Goal: Information Seeking & Learning: Learn about a topic

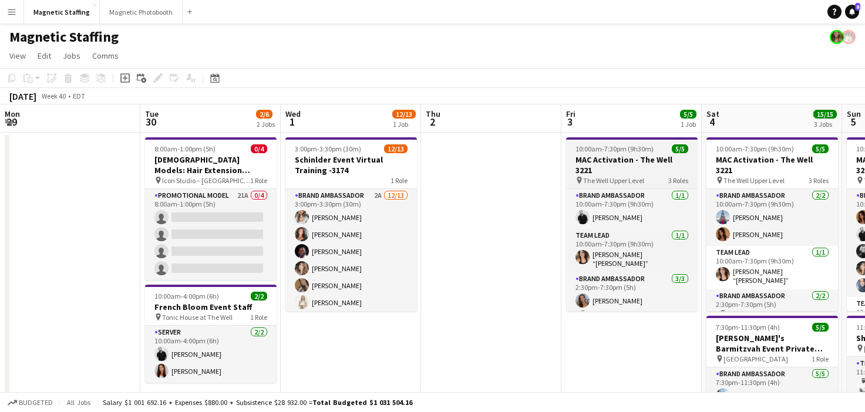
scroll to position [0, 483]
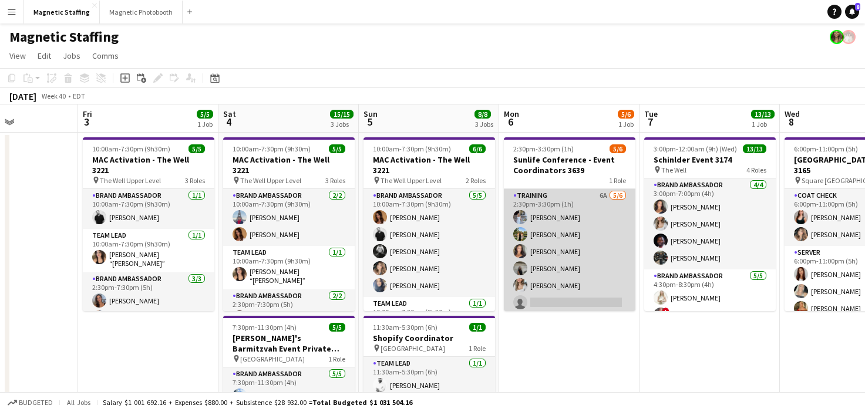
click at [580, 271] on app-card-role "Training 6A [DATE] 2:30pm-3:30pm (1h) [PERSON_NAME] [PERSON_NAME] [PERSON_NAME]…" at bounding box center [570, 251] width 132 height 125
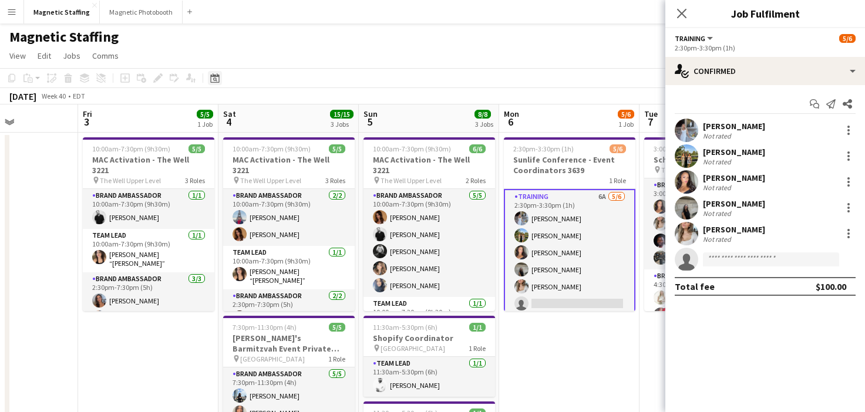
click at [219, 79] on div "Date picker" at bounding box center [215, 78] width 14 height 14
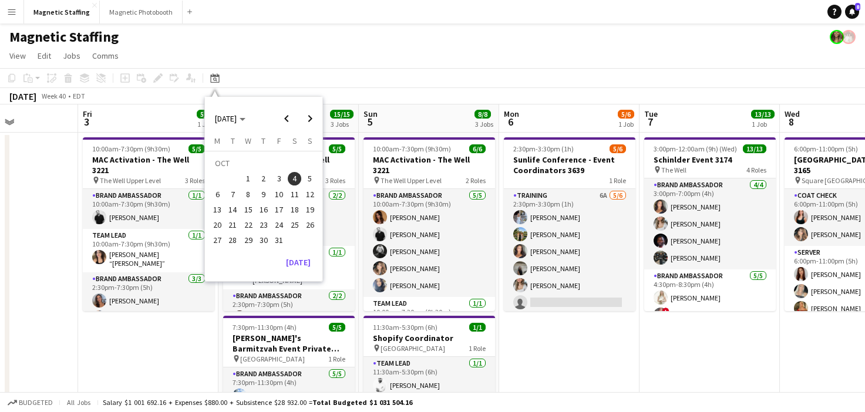
click at [292, 273] on div "[DATE] [DATE] [DATE] M [DATE] T [DATE] W [DATE] T [DATE] F [DATE] S [DATE] S [D…" at bounding box center [263, 189] width 117 height 184
click at [305, 268] on button "[DATE]" at bounding box center [298, 262] width 34 height 19
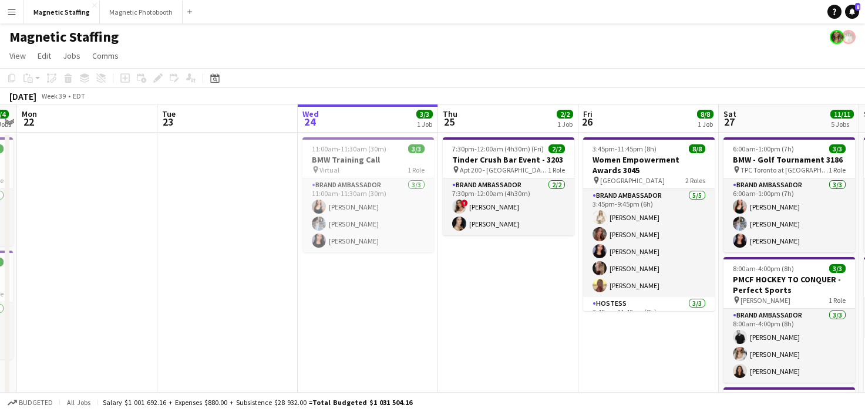
scroll to position [0, 500]
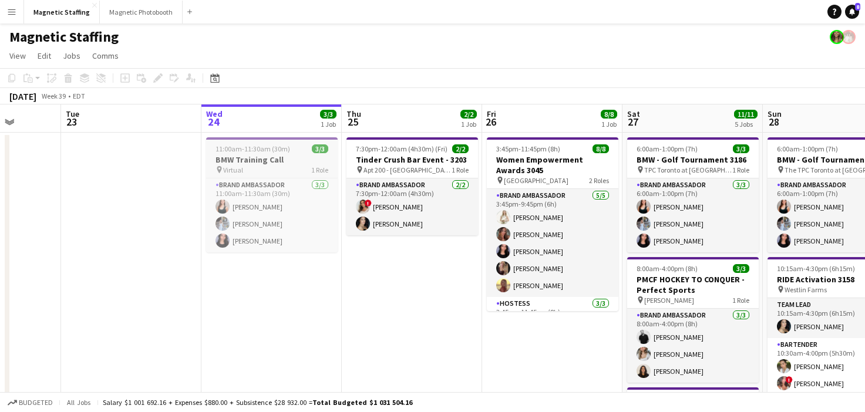
click at [248, 154] on h3 "BMW Training Call" at bounding box center [272, 159] width 132 height 11
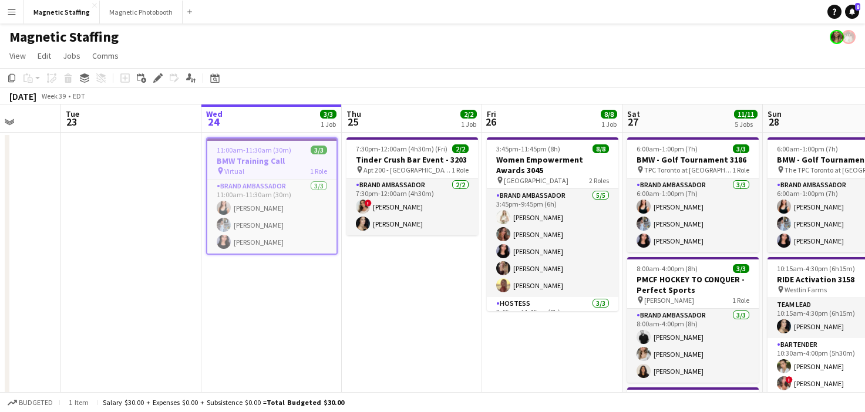
click at [221, 175] on div "pin Virtual" at bounding box center [231, 171] width 28 height 9
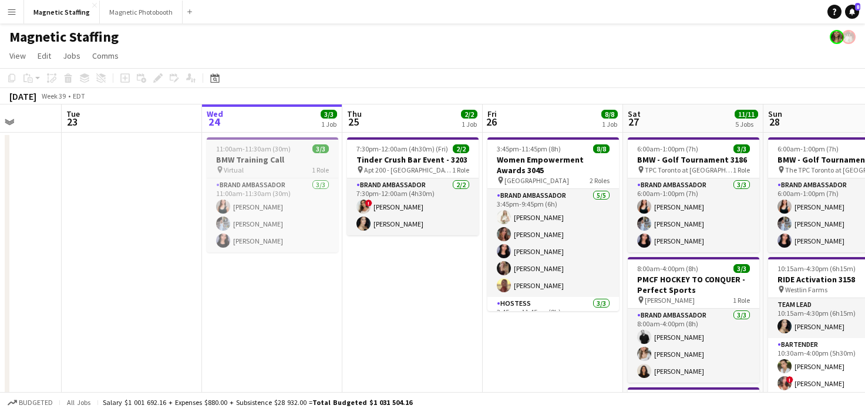
click at [221, 175] on app-job-card "11:00am-11:30am (30m) 3/3 BMW Training Call pin Virtual 1 Role Brand Ambassador…" at bounding box center [273, 194] width 132 height 115
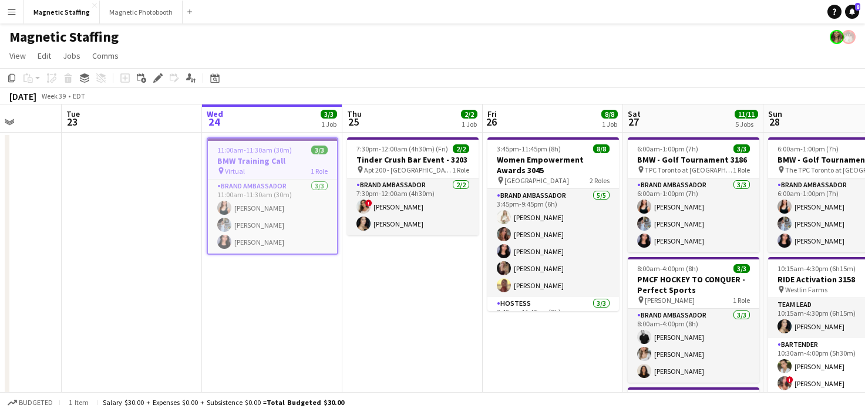
click at [67, 79] on div "Copy Paste Paste Command V Paste with crew Command Shift V Paste linked Job [GE…" at bounding box center [56, 78] width 103 height 14
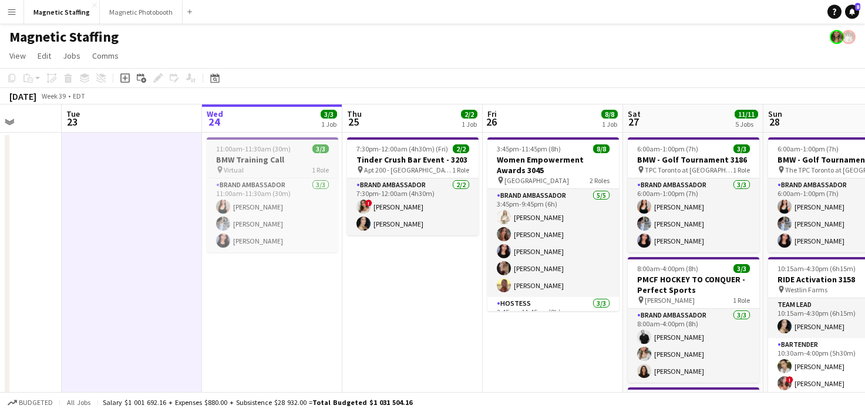
click at [255, 174] on app-job-card "11:00am-11:30am (30m) 3/3 BMW Training Call pin Virtual 1 Role Brand Ambassador…" at bounding box center [273, 194] width 132 height 115
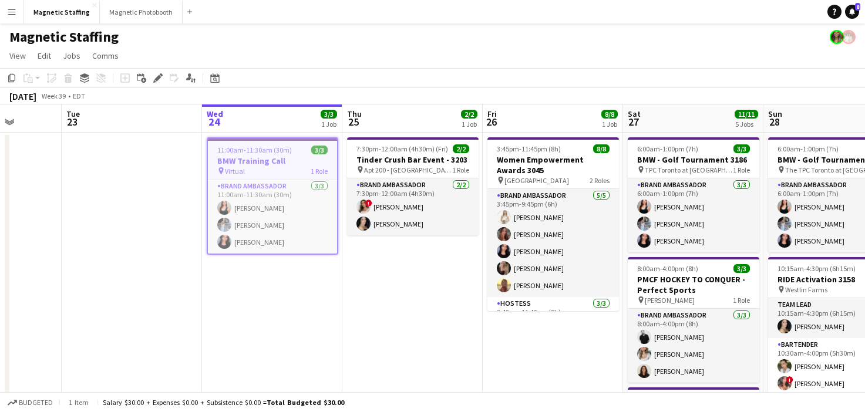
click at [72, 83] on div "Copy Paste Paste Command V Paste with crew Command Shift V Paste linked Job [GE…" at bounding box center [56, 78] width 103 height 14
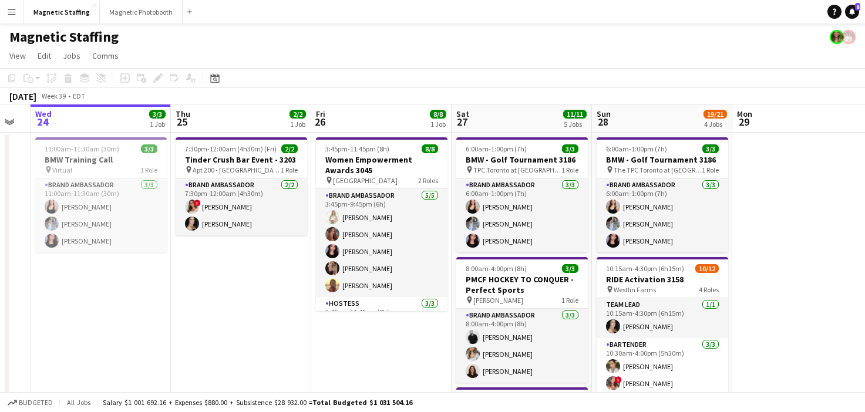
drag, startPoint x: 476, startPoint y: 301, endPoint x: 187, endPoint y: 305, distance: 289.6
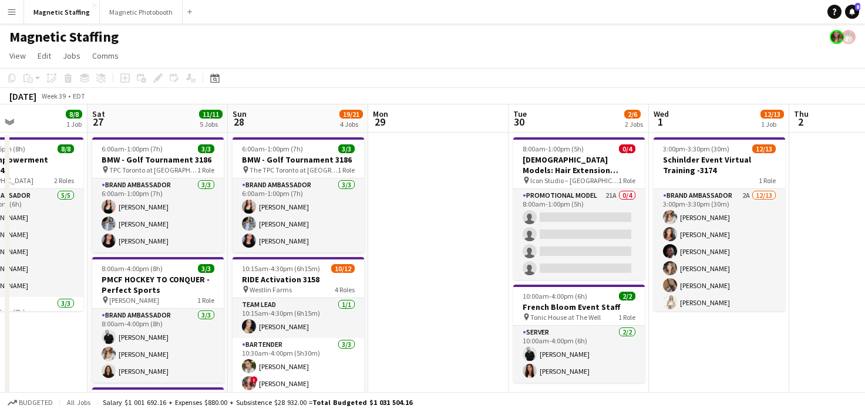
drag, startPoint x: 395, startPoint y: 247, endPoint x: 110, endPoint y: 281, distance: 286.8
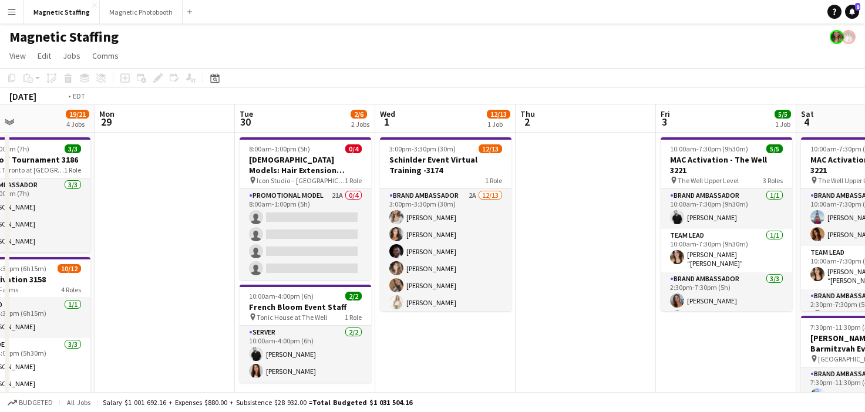
scroll to position [0, 338]
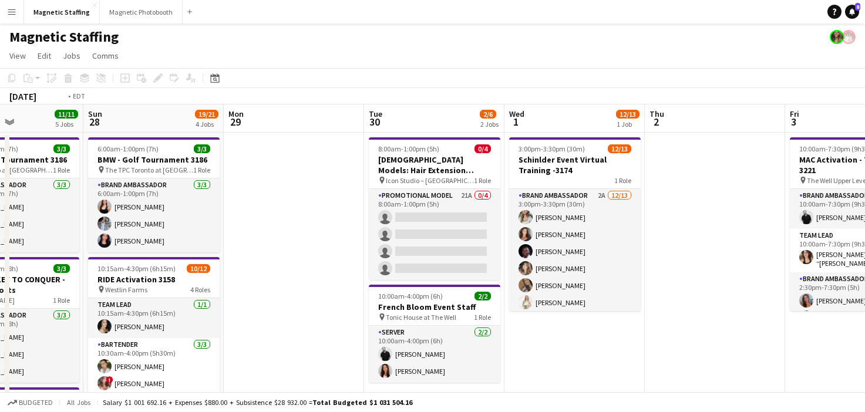
drag, startPoint x: 433, startPoint y: 243, endPoint x: 237, endPoint y: 246, distance: 195.6
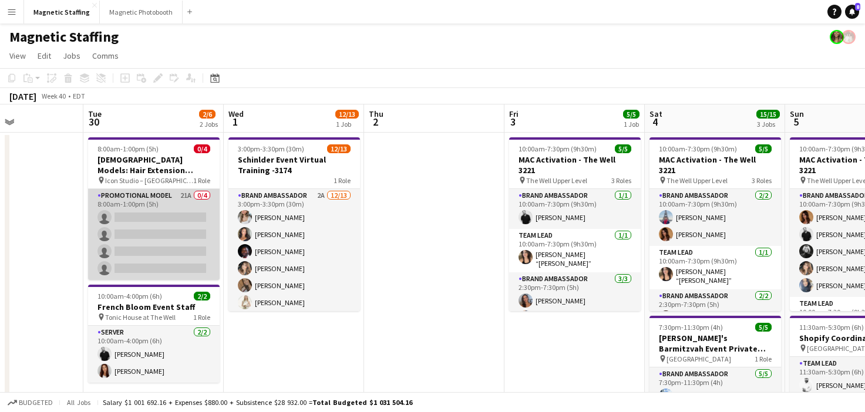
click at [143, 238] on app-card-role "Promotional Model 21A 0/4 8:00am-1:00pm (5h) single-neutral-actions single-neut…" at bounding box center [154, 234] width 132 height 91
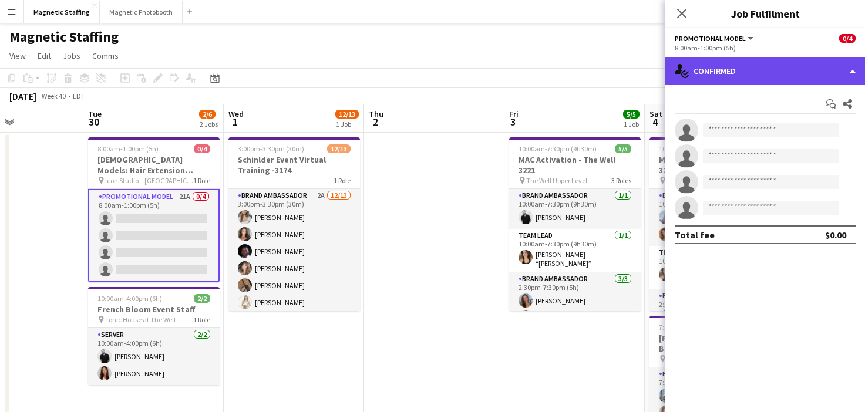
click at [749, 82] on div "single-neutral-actions-check-2 Confirmed" at bounding box center [765, 71] width 200 height 28
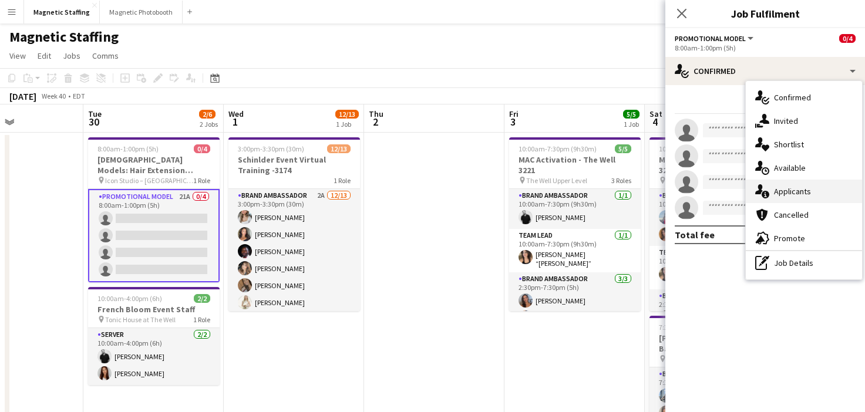
click at [759, 191] on icon at bounding box center [759, 189] width 8 height 10
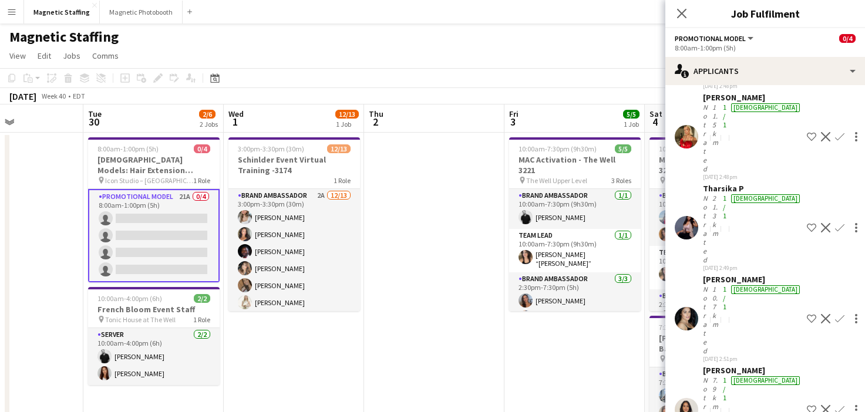
scroll to position [502, 0]
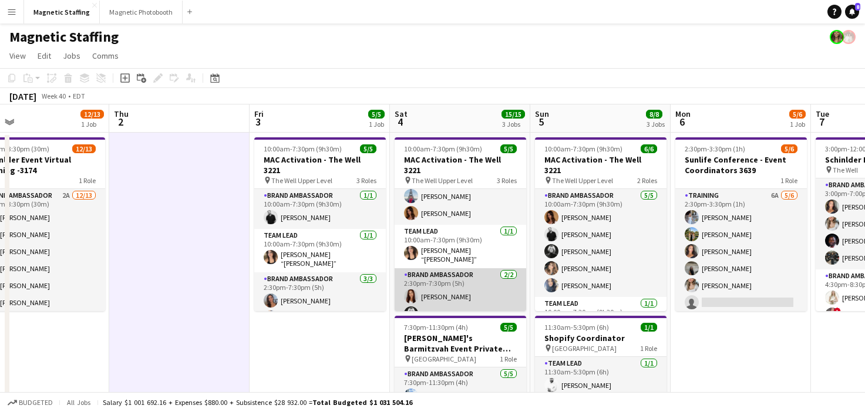
scroll to position [0, 0]
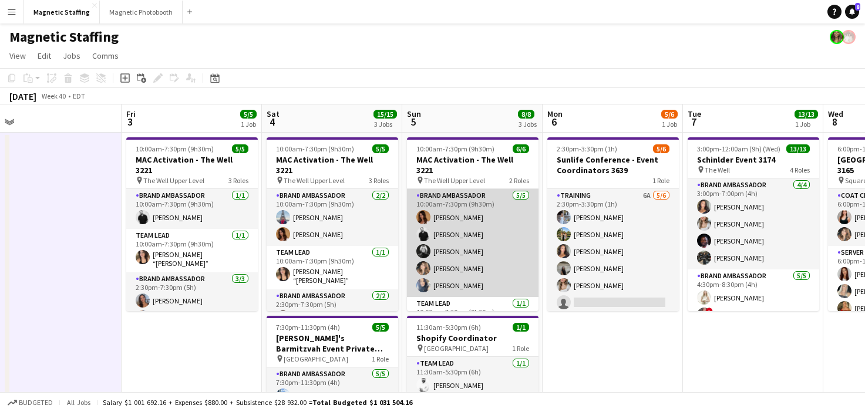
click at [495, 240] on app-card-role "Brand Ambassador [DATE] 10:00am-7:30pm (9h30m) [PERSON_NAME] [PERSON_NAME] [PER…" at bounding box center [473, 243] width 132 height 108
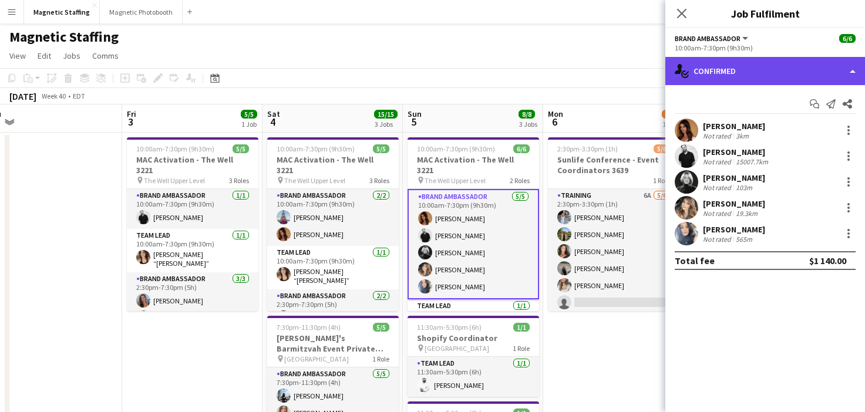
click at [764, 70] on div "single-neutral-actions-check-2 Confirmed" at bounding box center [765, 71] width 200 height 28
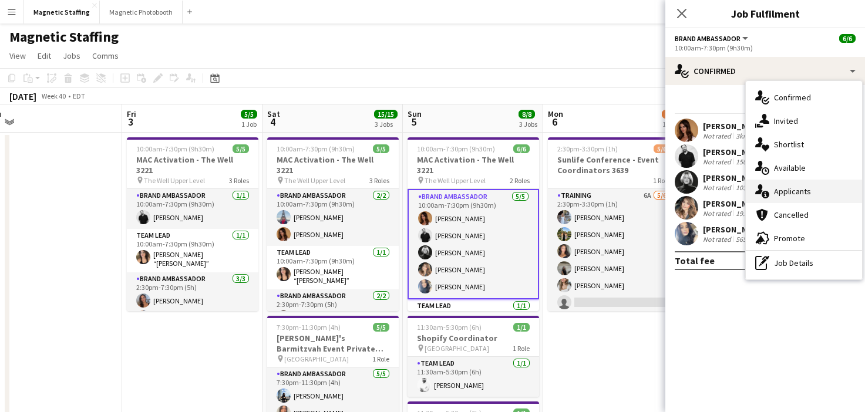
click at [776, 191] on span "Applicants" at bounding box center [792, 191] width 37 height 11
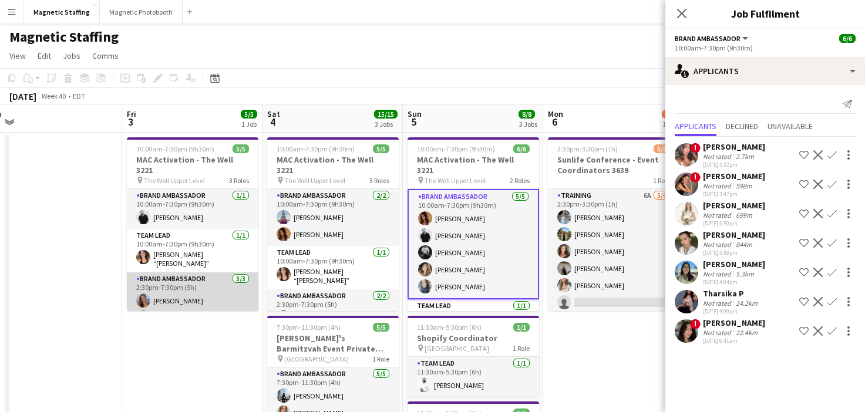
click at [182, 283] on app-card-role "Brand Ambassador [DATE] 2:30pm-7:30pm (5h) [PERSON_NAME] [PERSON_NAME] [PERSON_…" at bounding box center [193, 310] width 132 height 74
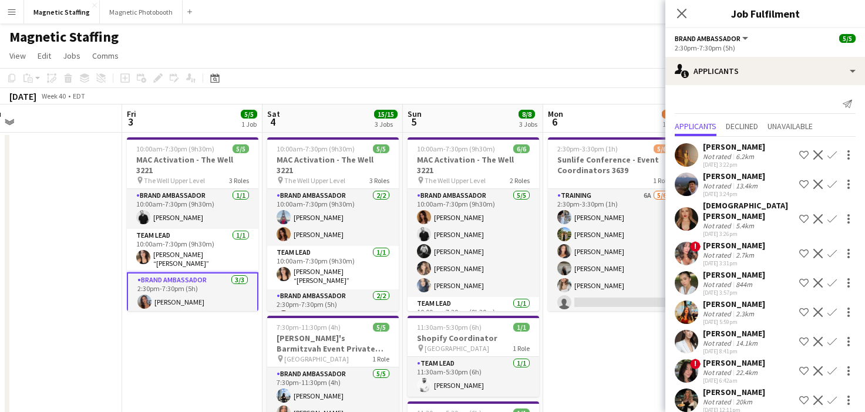
scroll to position [3, 0]
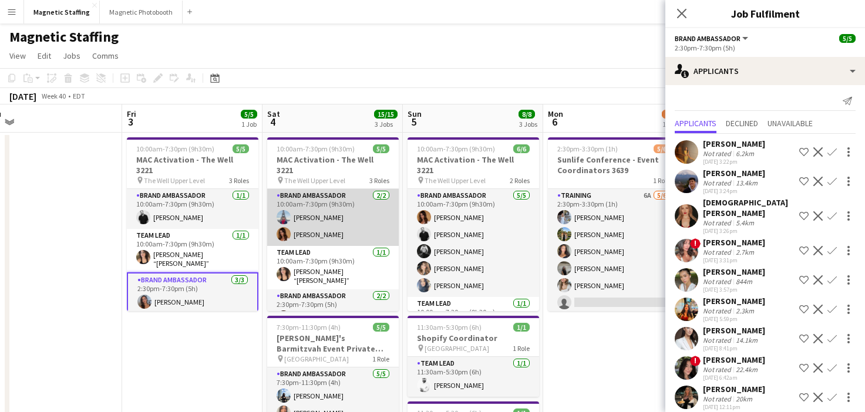
click at [340, 226] on app-card-role "Brand Ambassador [DATE] 10:00am-7:30pm (9h30m) [GEOGRAPHIC_DATA][PERSON_NAME] […" at bounding box center [333, 217] width 132 height 57
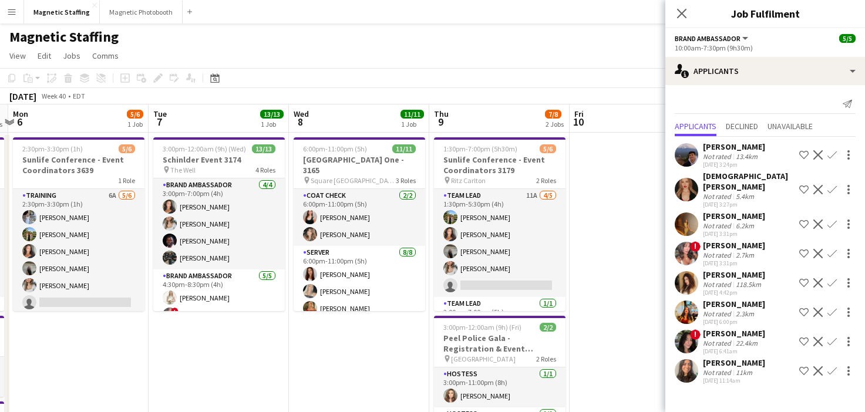
scroll to position [0, 421]
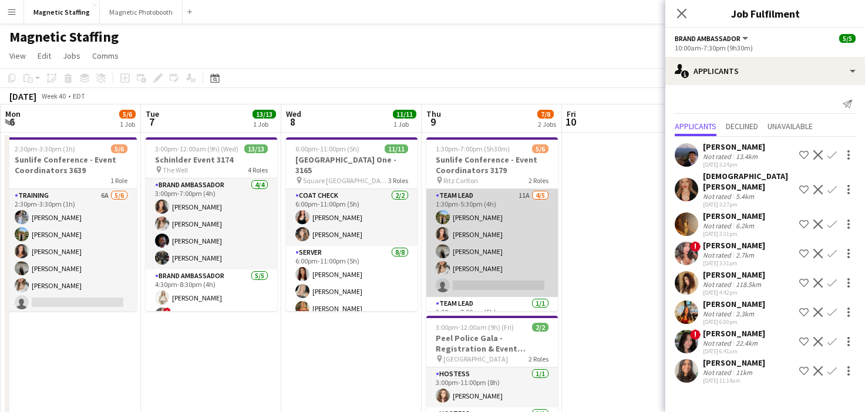
click at [478, 230] on app-card-role "Team Lead 11A [DATE] 1:30pm-5:30pm (4h) [PERSON_NAME] [PERSON_NAME] [PERSON_NAM…" at bounding box center [492, 243] width 132 height 108
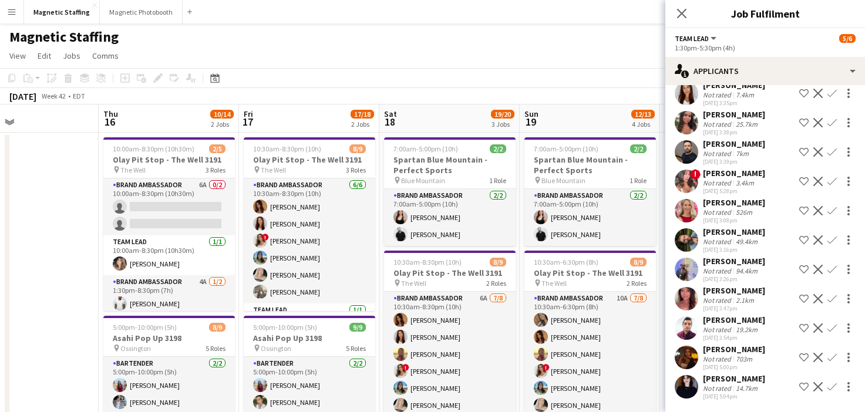
scroll to position [0, 398]
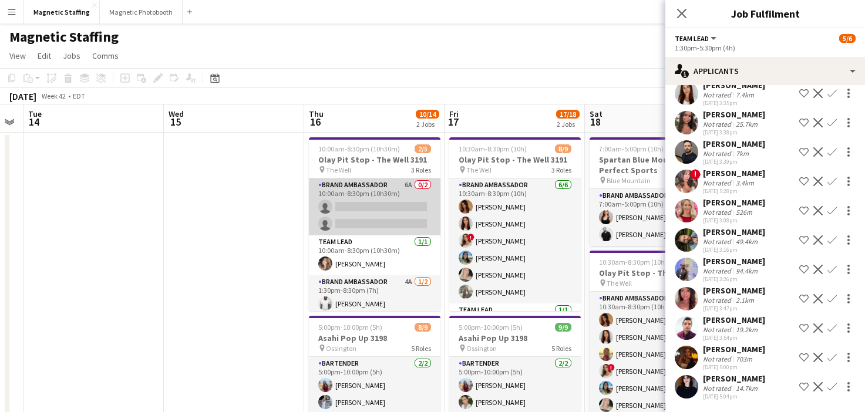
click at [421, 226] on app-card-role "Brand Ambassador 6A 0/2 10:00am-8:30pm (10h30m) single-neutral-actions single-n…" at bounding box center [375, 207] width 132 height 57
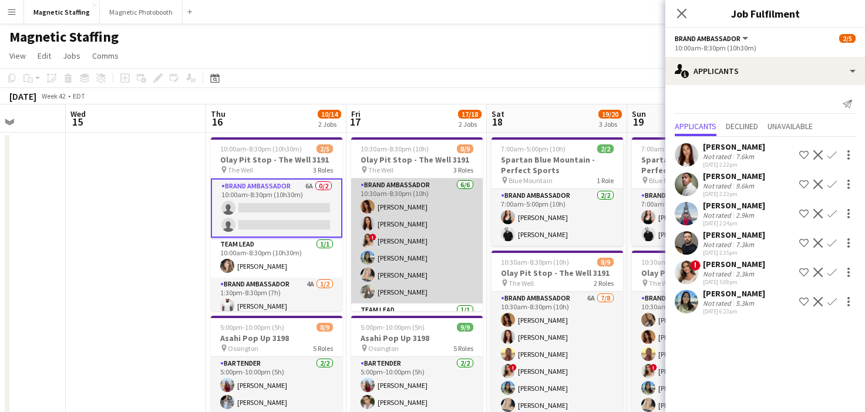
scroll to position [0, 497]
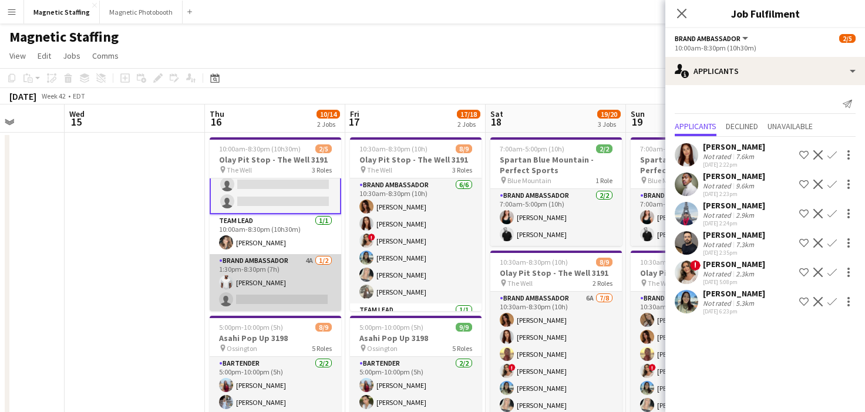
click at [263, 279] on app-card-role "Brand Ambassador 4A [DATE] 1:30pm-8:30pm (7h) [PERSON_NAME] single-neutral-acti…" at bounding box center [276, 282] width 132 height 57
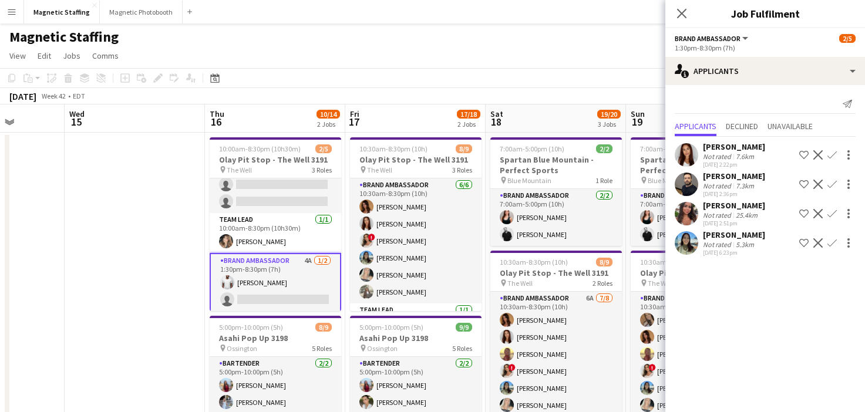
scroll to position [0, 0]
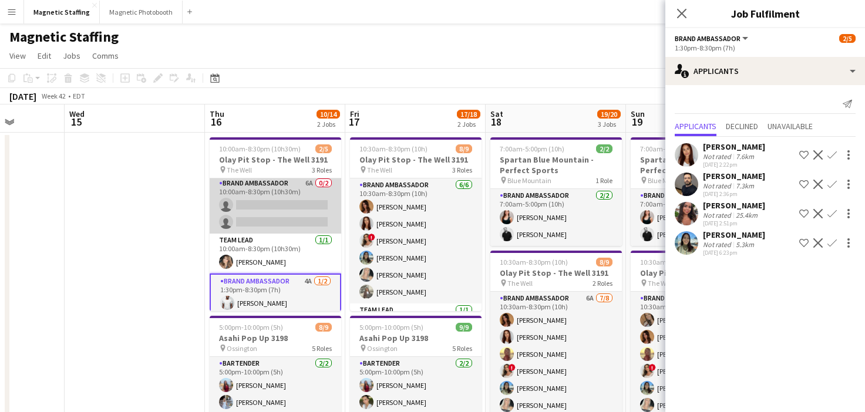
click at [295, 211] on app-card-role "Brand Ambassador 6A 0/2 10:00am-8:30pm (10h30m) single-neutral-actions single-n…" at bounding box center [276, 205] width 132 height 57
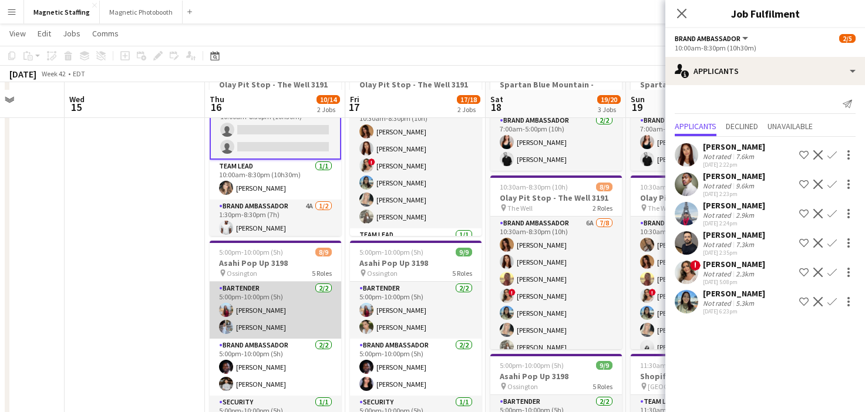
scroll to position [83, 0]
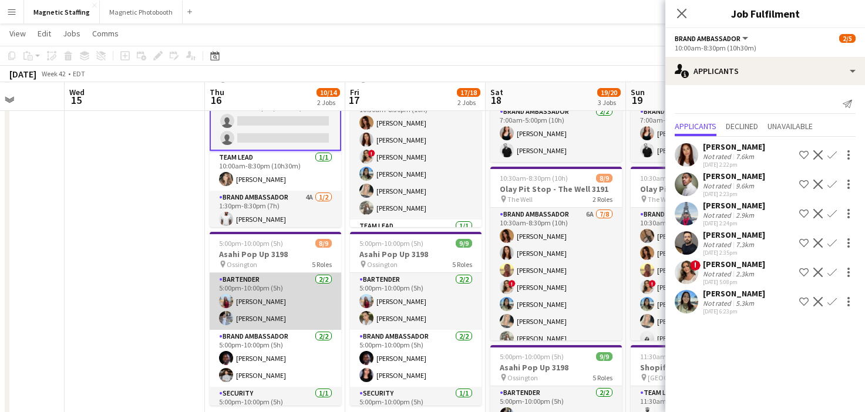
click at [267, 318] on app-card-role "Bartender [DATE] 5:00pm-10:00pm (5h) [PERSON_NAME] [PERSON_NAME]" at bounding box center [276, 301] width 132 height 57
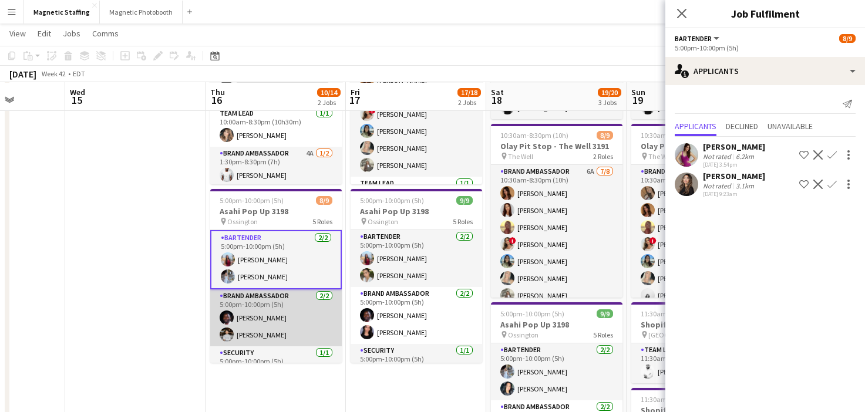
scroll to position [0, 496]
click at [271, 330] on app-card-role "Brand Ambassador [DATE] 5:00pm-10:00pm (5h) [PERSON_NAME] [PERSON_NAME]" at bounding box center [277, 318] width 132 height 57
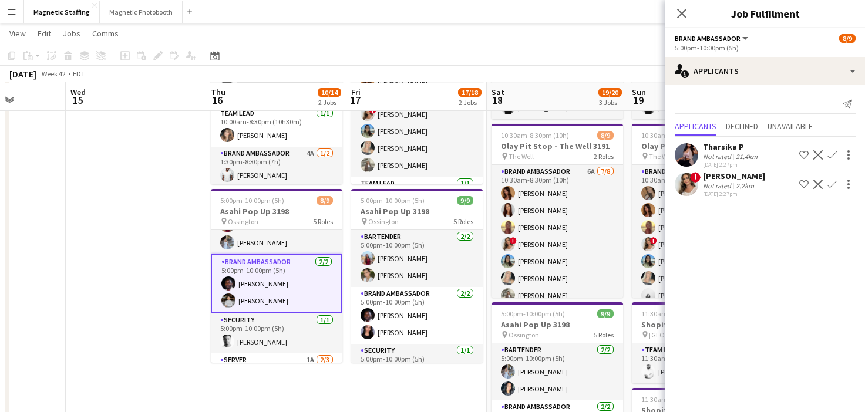
scroll to position [46, 0]
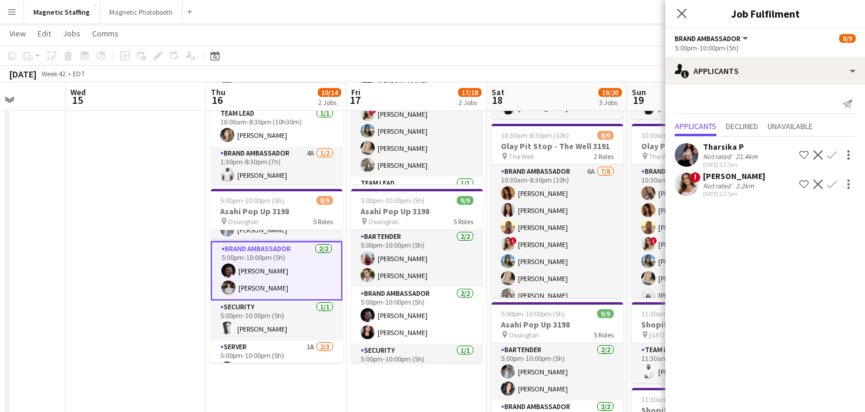
click at [271, 330] on app-card-role "Security [DATE] 5:00pm-10:00pm (5h) [PERSON_NAME]" at bounding box center [277, 321] width 132 height 40
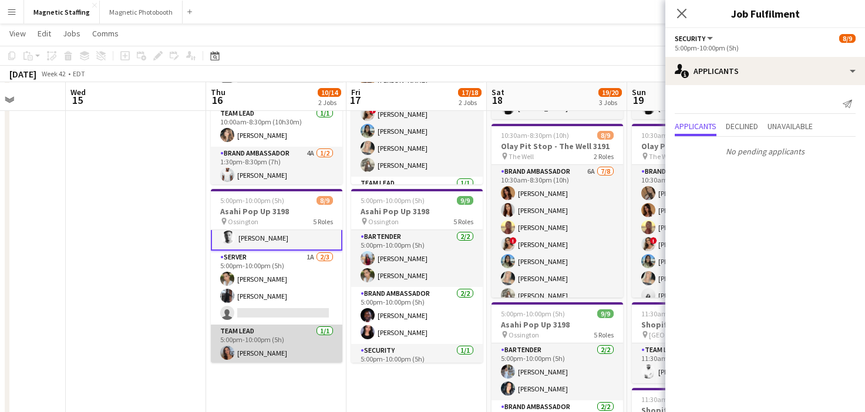
click at [271, 331] on app-card-role "Team Lead [DATE] 5:00pm-10:00pm (5h) [PERSON_NAME]" at bounding box center [277, 345] width 132 height 40
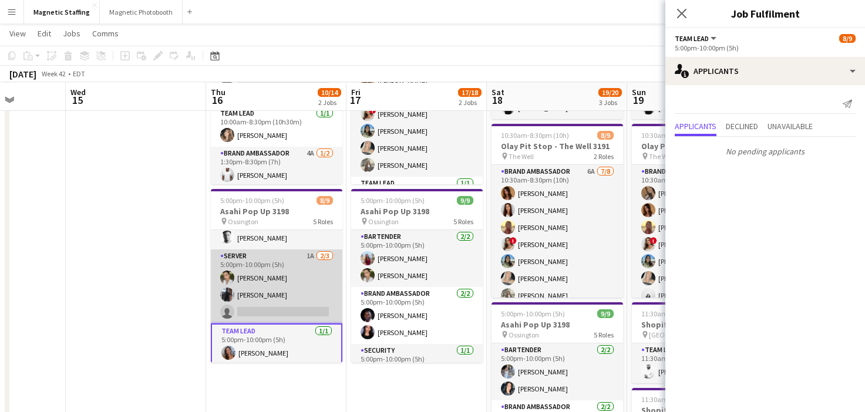
click at [284, 308] on app-card-role "Server 1A [DATE] 5:00pm-10:00pm (5h) [PERSON_NAME] [PERSON_NAME] single-neutral…" at bounding box center [277, 287] width 132 height 74
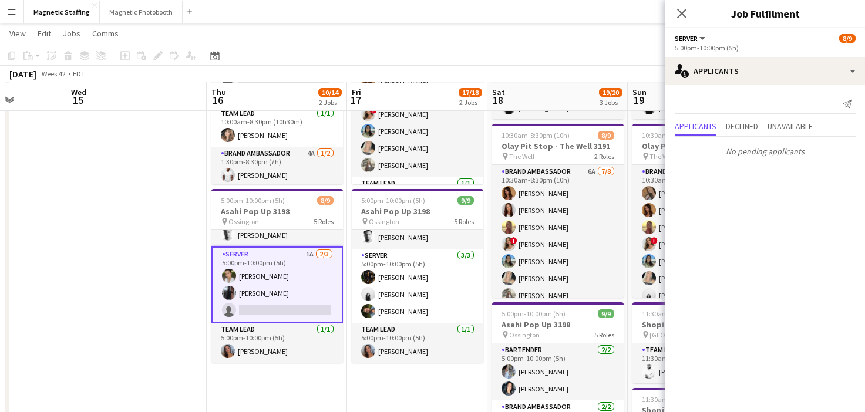
scroll to position [0, 0]
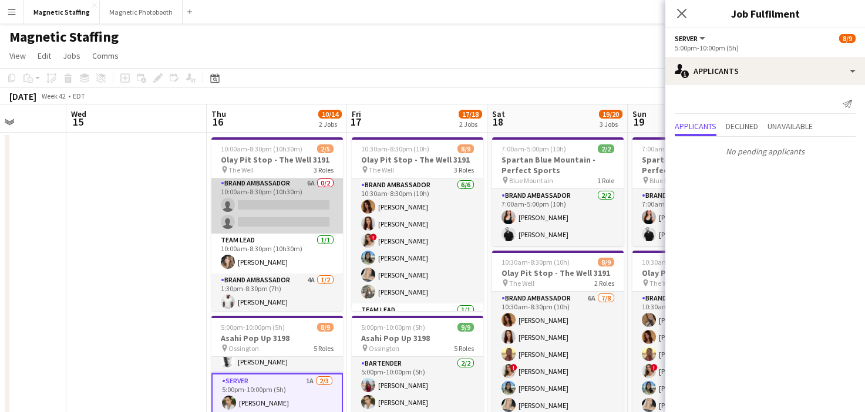
click at [281, 211] on app-card-role "Brand Ambassador 6A 0/2 10:00am-8:30pm (10h30m) single-neutral-actions single-n…" at bounding box center [277, 205] width 132 height 57
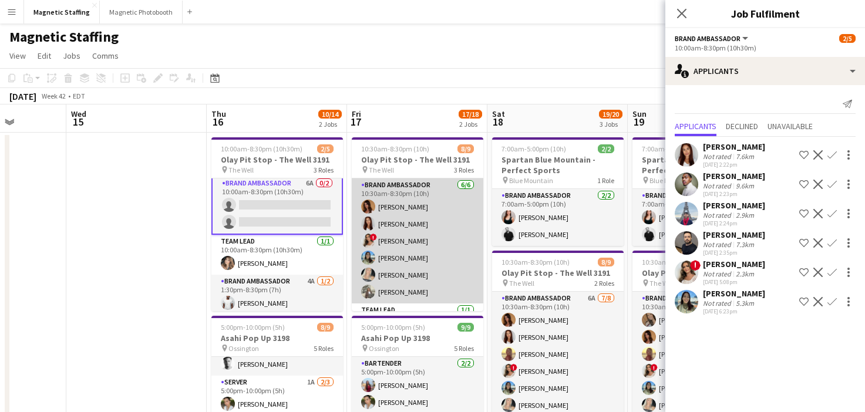
click at [403, 249] on app-card-role "Brand Ambassador [DATE] 10:30am-8:30pm (10h) [PERSON_NAME] [PERSON_NAME] ! [PER…" at bounding box center [418, 241] width 132 height 125
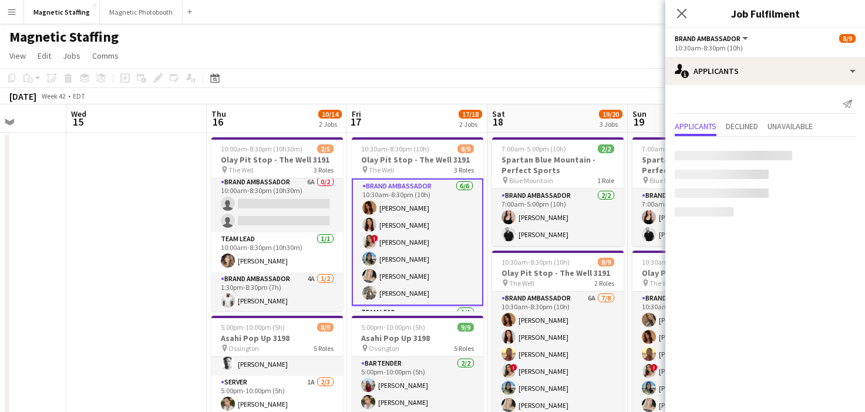
scroll to position [2, 0]
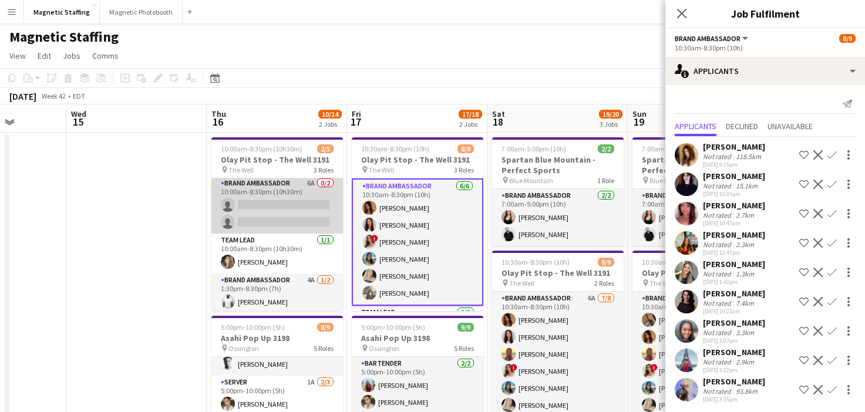
click at [290, 210] on app-card-role "Brand Ambassador 6A 0/2 10:00am-8:30pm (10h30m) single-neutral-actions single-n…" at bounding box center [277, 205] width 132 height 57
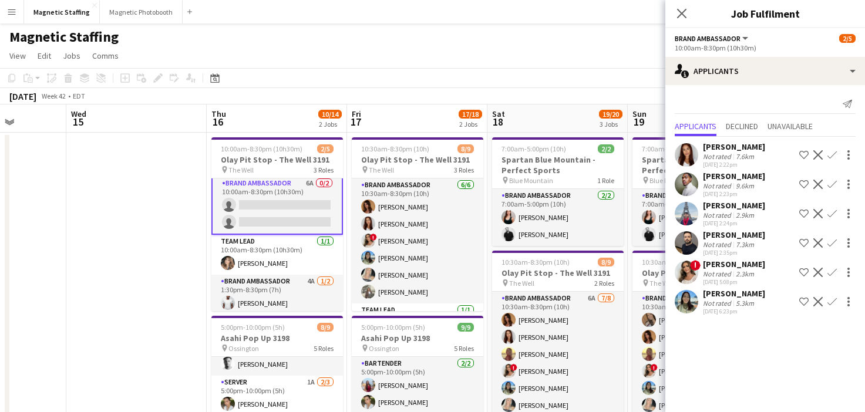
click at [818, 183] on app-icon "Decline" at bounding box center [817, 184] width 9 height 9
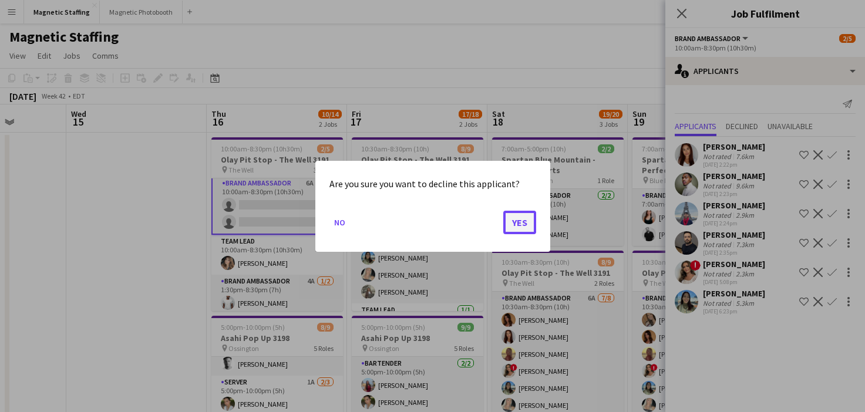
click at [529, 224] on button "Yes" at bounding box center [519, 221] width 33 height 23
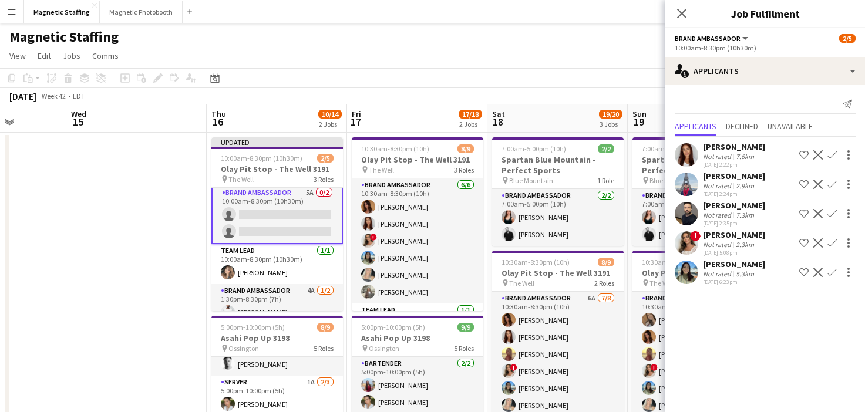
click at [580, 70] on app-toolbar "Copy Paste Paste Command V Paste with crew Command Shift V Paste linked Job [GE…" at bounding box center [432, 78] width 865 height 20
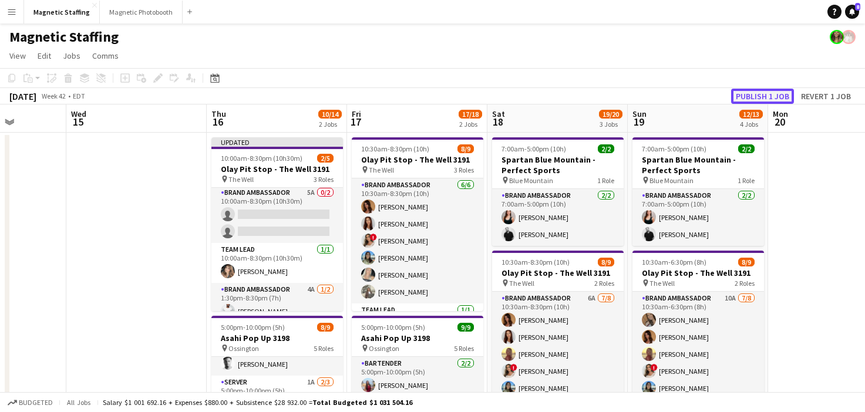
click at [755, 94] on button "Publish 1 job" at bounding box center [762, 96] width 63 height 15
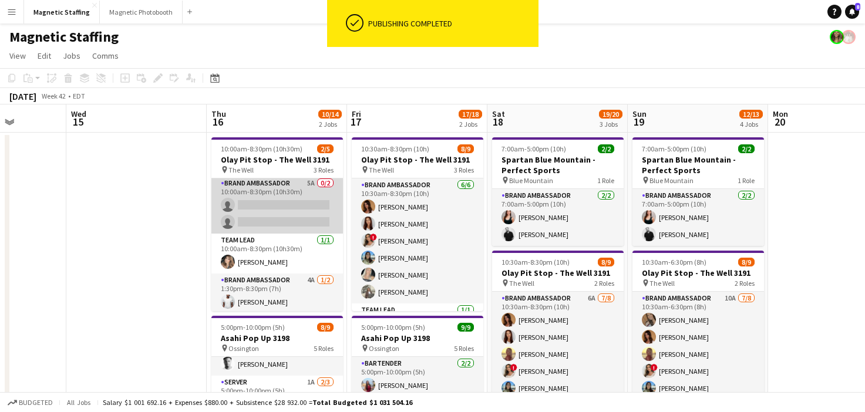
click at [320, 203] on app-card-role "Brand Ambassador 5A 0/2 10:00am-8:30pm (10h30m) single-neutral-actions single-n…" at bounding box center [277, 205] width 132 height 57
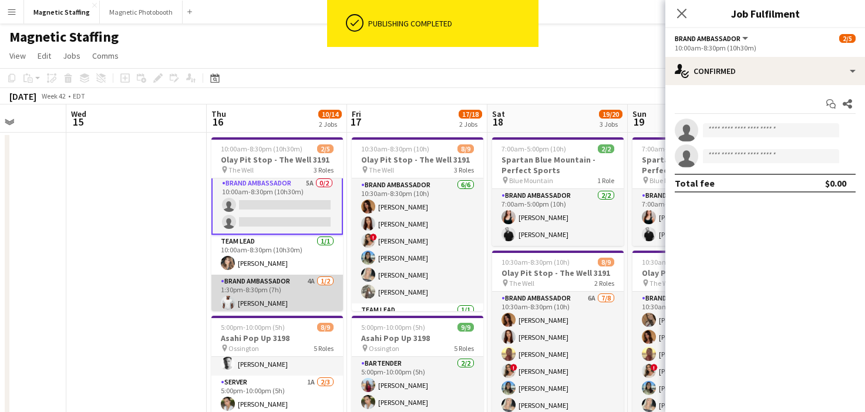
click at [268, 291] on app-card-role "Brand Ambassador 4A [DATE] 1:30pm-8:30pm (7h) [PERSON_NAME] single-neutral-acti…" at bounding box center [277, 303] width 132 height 57
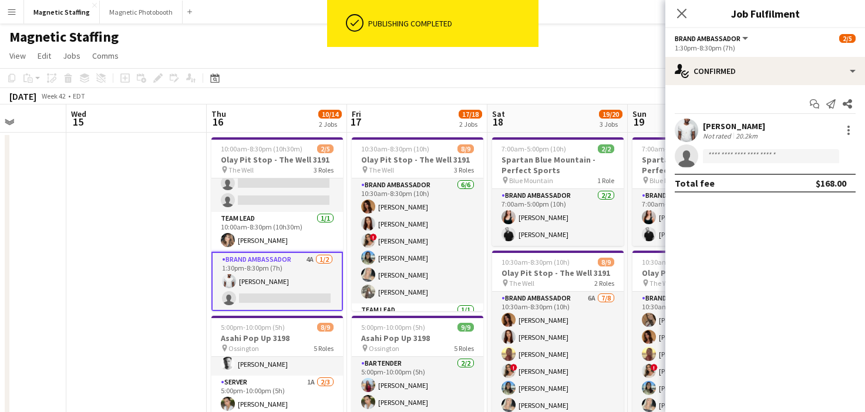
click at [268, 291] on app-card-role "Brand Ambassador 4A [DATE] 1:30pm-8:30pm (7h) [PERSON_NAME] single-neutral-acti…" at bounding box center [277, 281] width 132 height 59
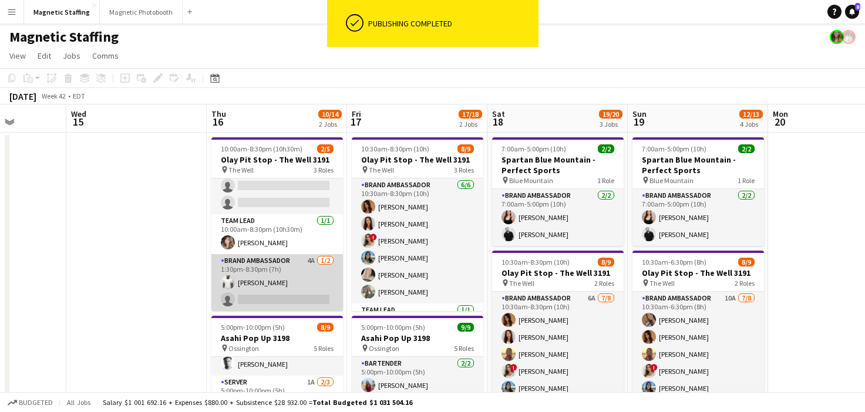
click at [268, 291] on app-card-role "Brand Ambassador 4A [DATE] 1:30pm-8:30pm (7h) [PERSON_NAME] single-neutral-acti…" at bounding box center [277, 282] width 132 height 57
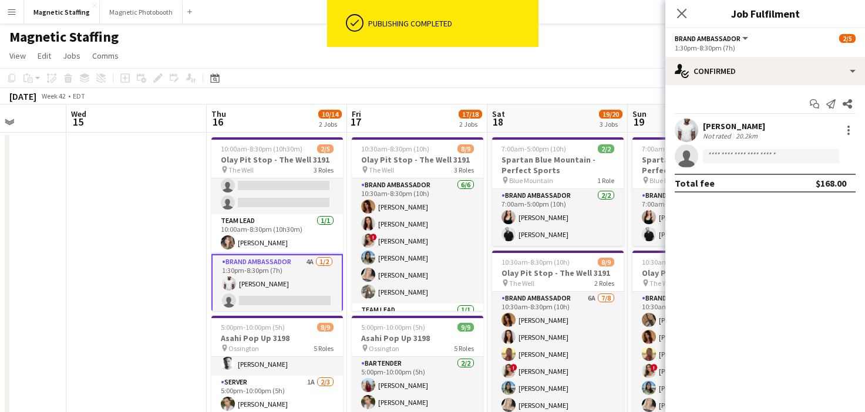
scroll to position [23, 0]
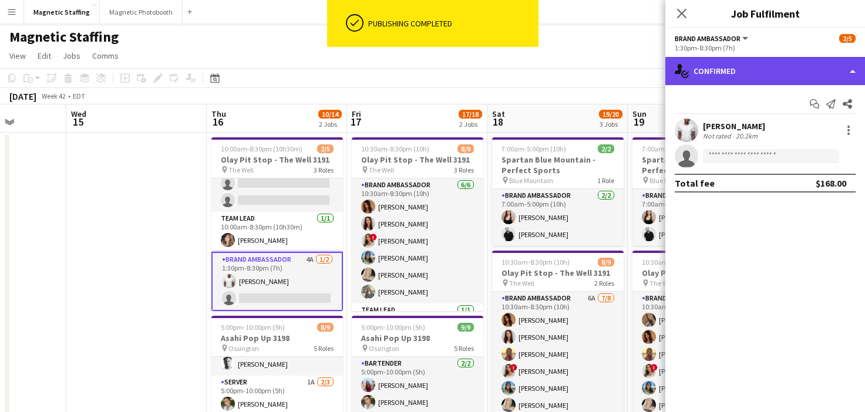
click at [721, 62] on div "single-neutral-actions-check-2 Confirmed" at bounding box center [765, 71] width 200 height 28
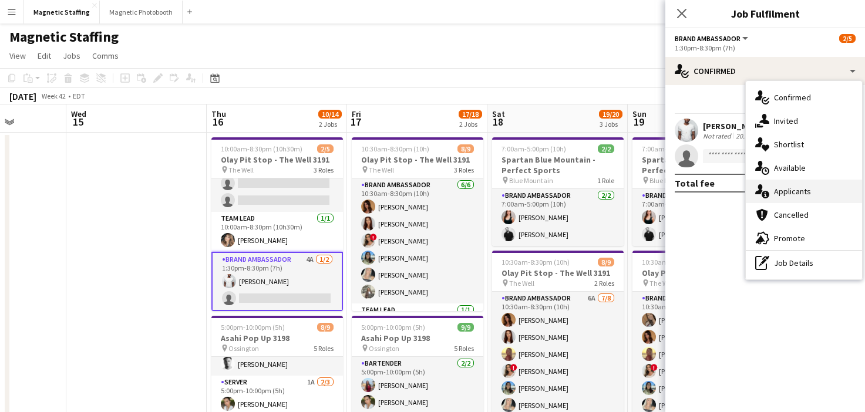
click at [764, 194] on icon at bounding box center [766, 195] width 8 height 8
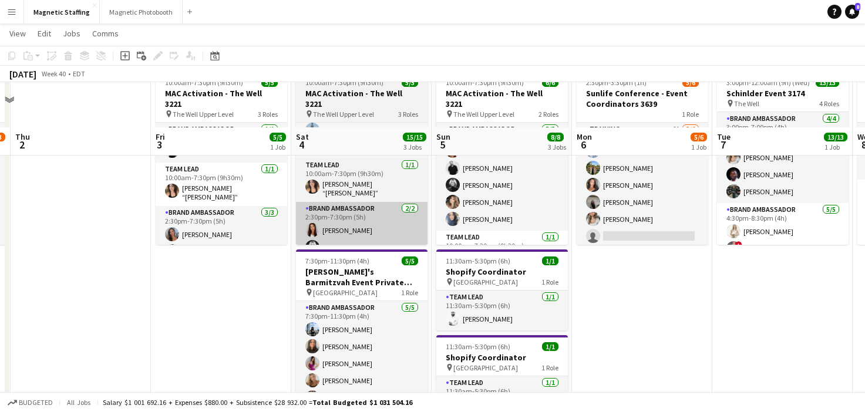
scroll to position [110, 0]
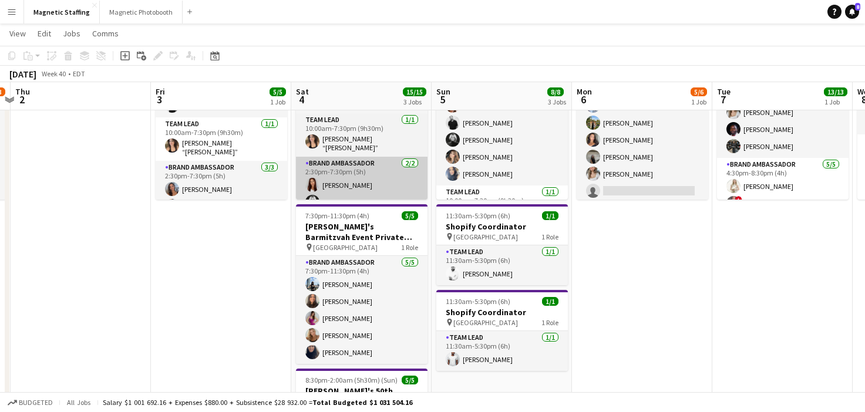
click at [376, 280] on app-card-role "Brand Ambassador [DATE] 7:30pm-11:30pm (4h) [PERSON_NAME] [PERSON_NAME] [PERSON…" at bounding box center [362, 310] width 132 height 108
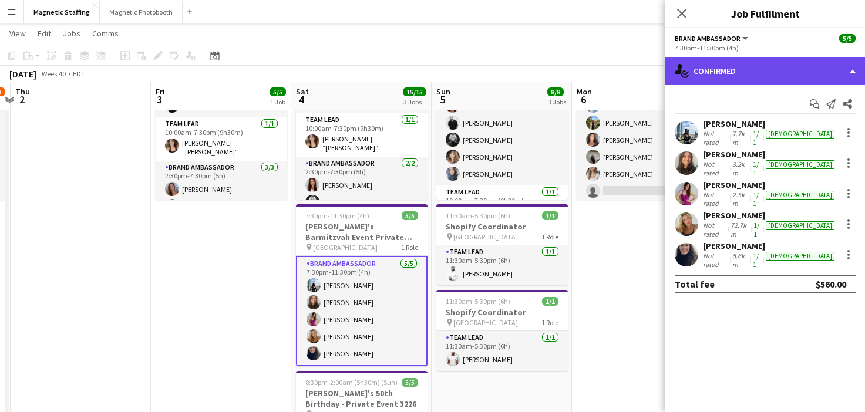
click at [727, 84] on div "single-neutral-actions-check-2 Confirmed" at bounding box center [765, 71] width 200 height 28
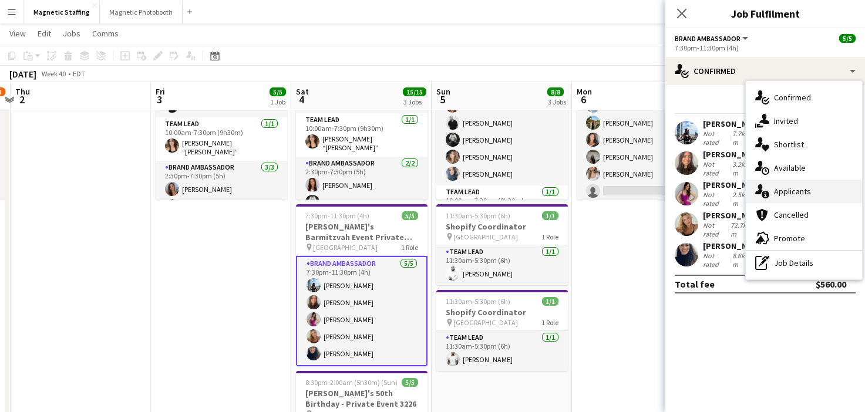
click at [761, 192] on icon at bounding box center [759, 189] width 8 height 10
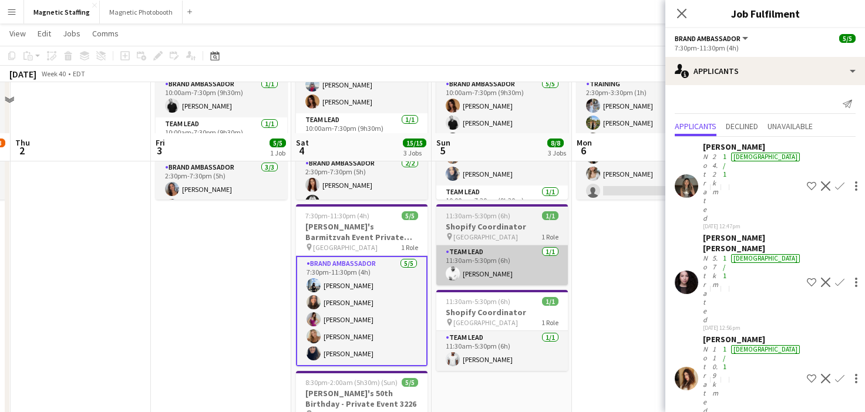
scroll to position [275, 0]
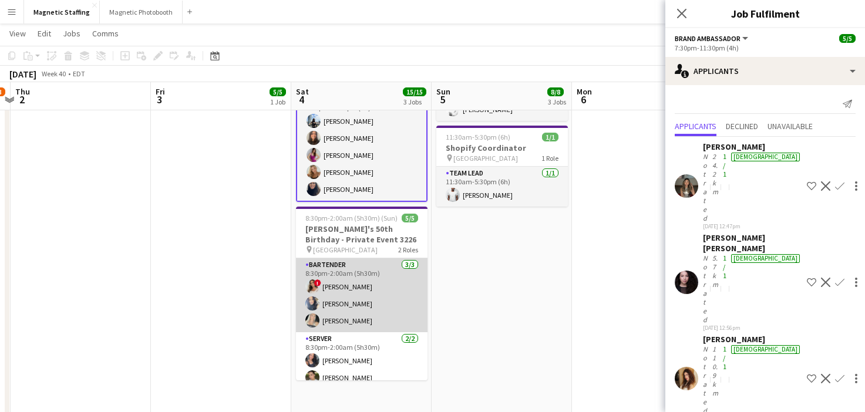
click at [383, 302] on app-card-role "Bartender [DATE] 8:30pm-2:00am (5h30m) ! [PERSON_NAME] [PERSON_NAME] [PERSON_NA…" at bounding box center [362, 295] width 132 height 74
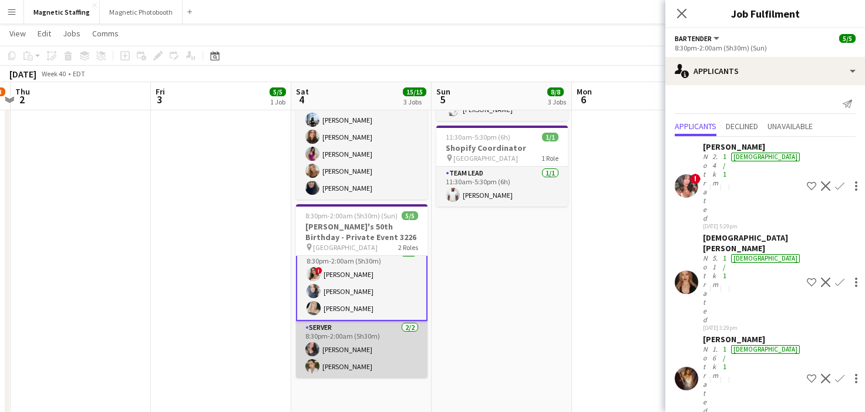
click at [337, 363] on app-card-role "Server [DATE] 8:30pm-2:00am (5h30m) [PERSON_NAME] [PERSON_NAME]" at bounding box center [362, 349] width 132 height 57
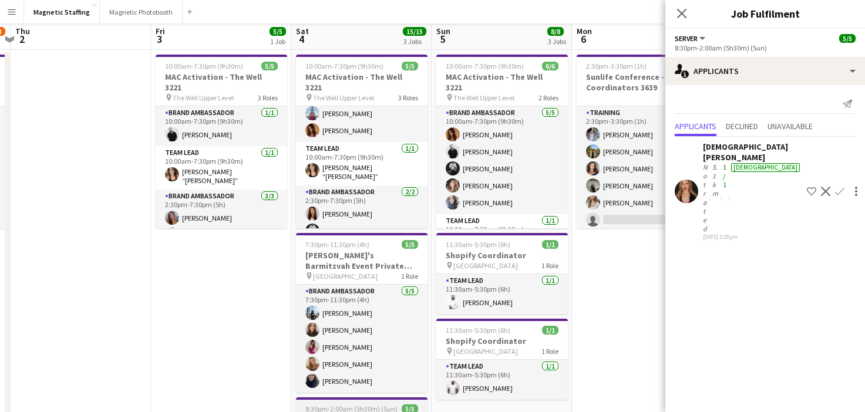
scroll to position [0, 0]
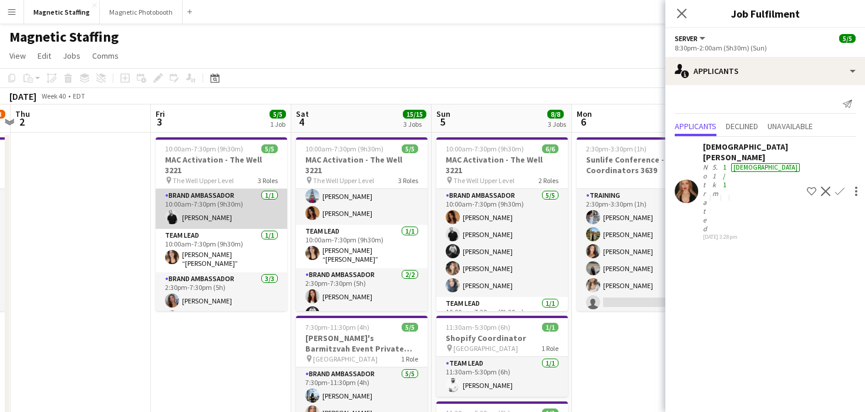
click at [230, 211] on app-card-role "Brand Ambassador [DATE] 10:00am-7:30pm (9h30m) [PERSON_NAME]" at bounding box center [222, 209] width 132 height 40
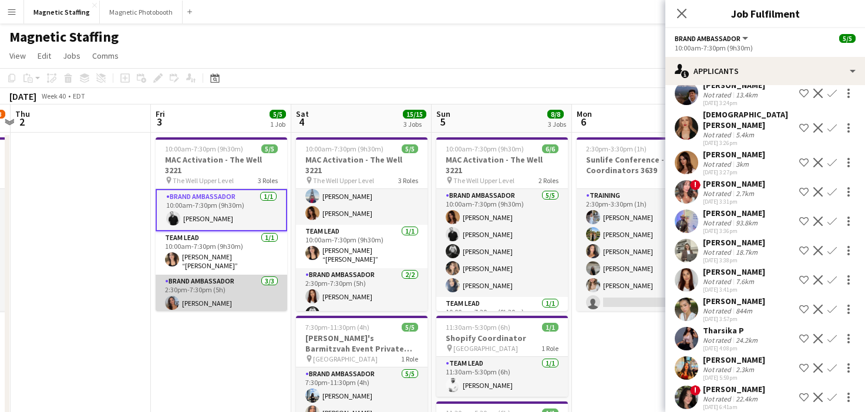
scroll to position [23, 0]
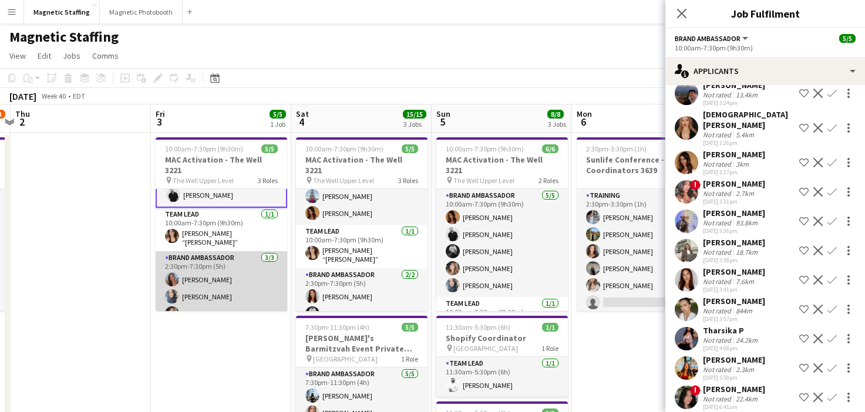
click at [255, 285] on app-card-role "Brand Ambassador [DATE] 2:30pm-7:30pm (5h) [PERSON_NAME] [PERSON_NAME] [PERSON_…" at bounding box center [222, 288] width 132 height 74
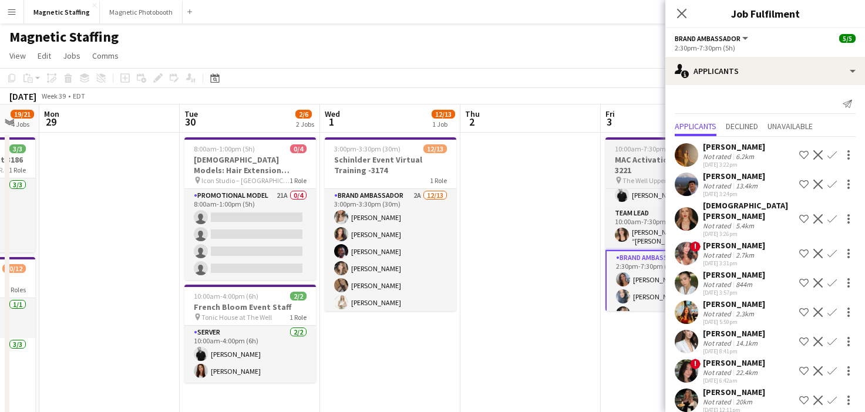
scroll to position [0, 348]
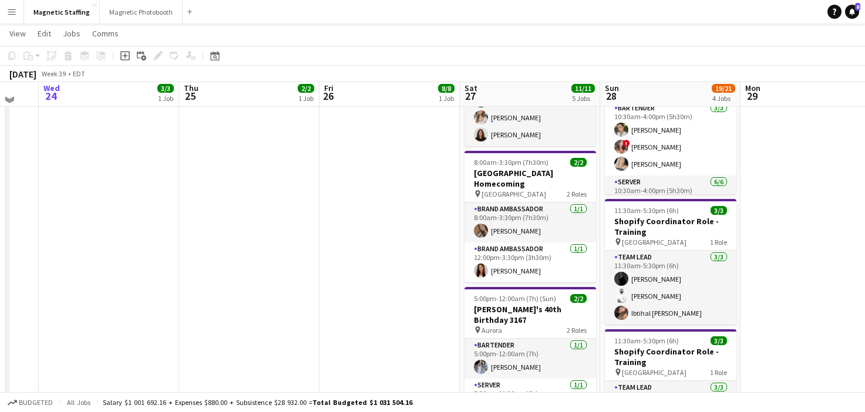
scroll to position [236, 0]
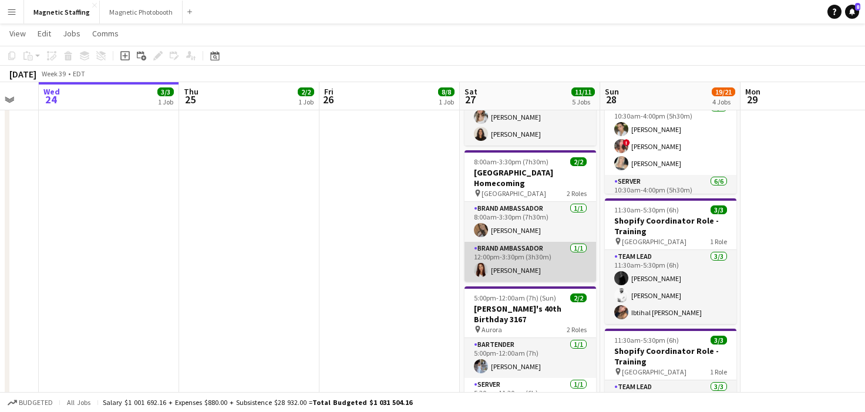
click at [511, 256] on app-card-role "Brand Ambassador [DATE] 12:00pm-3:30pm (3h30m) [PERSON_NAME]" at bounding box center [531, 262] width 132 height 40
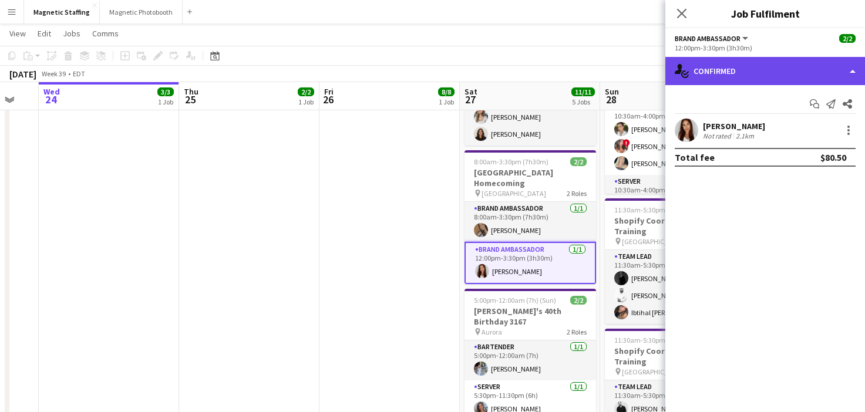
click at [738, 74] on div "single-neutral-actions-check-2 Confirmed" at bounding box center [765, 71] width 200 height 28
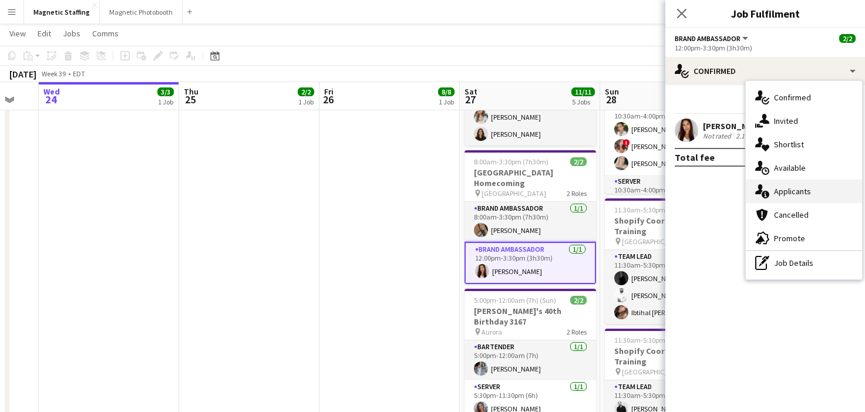
click at [765, 188] on icon "single-neutral-actions-information" at bounding box center [762, 191] width 14 height 14
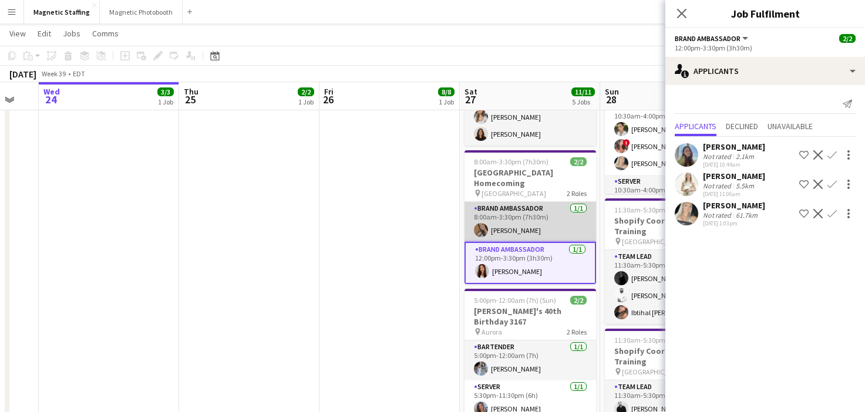
click at [544, 209] on app-card-role "Brand Ambassador [DATE] 8:00am-3:30pm (7h30m) [PERSON_NAME]" at bounding box center [531, 222] width 132 height 40
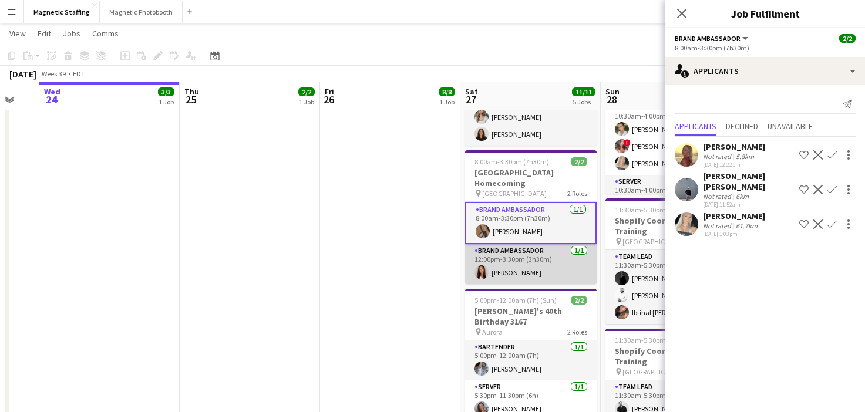
click at [525, 252] on app-card-role "Brand Ambassador [DATE] 12:00pm-3:30pm (3h30m) [PERSON_NAME]" at bounding box center [531, 264] width 132 height 40
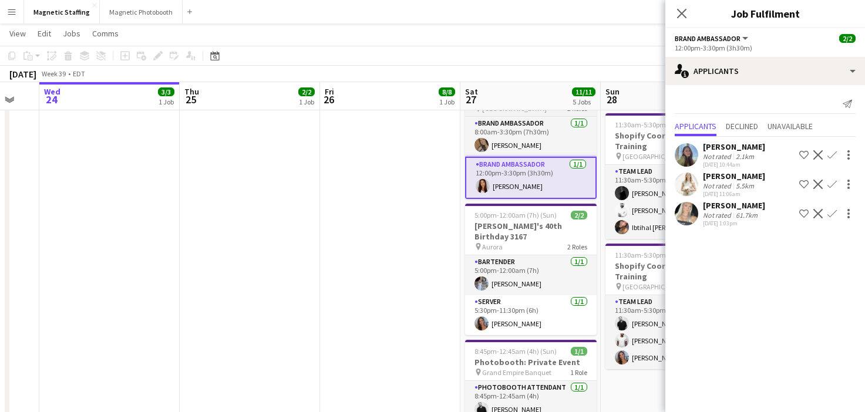
scroll to position [322, 0]
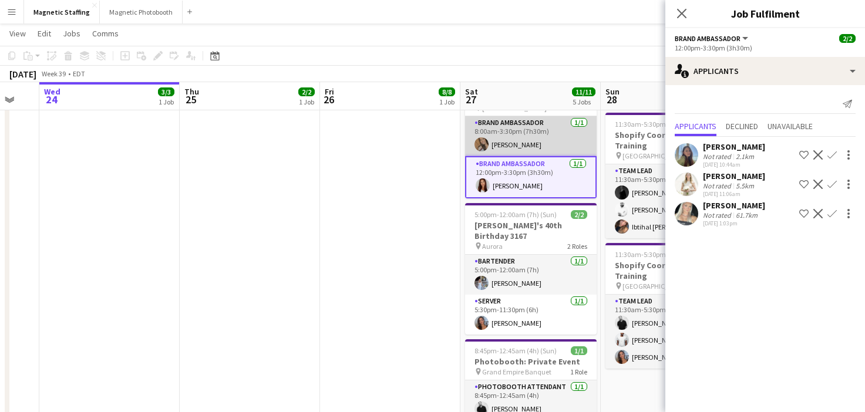
click at [546, 145] on app-card-role "Brand Ambassador [DATE] 8:00am-3:30pm (7h30m) [PERSON_NAME]" at bounding box center [531, 136] width 132 height 40
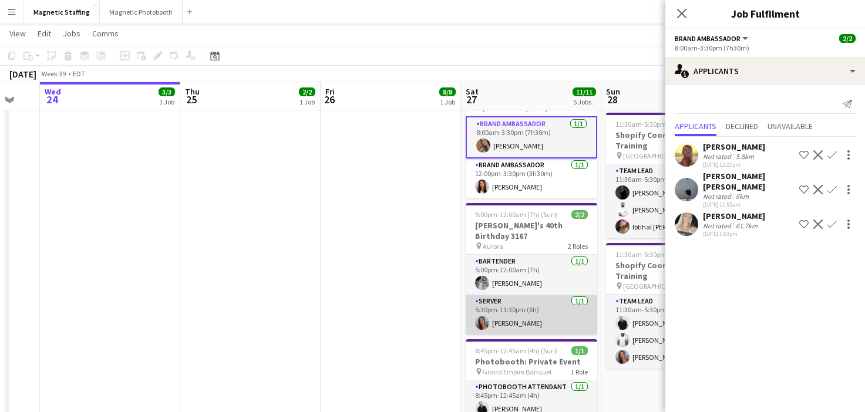
click at [489, 314] on app-card-role "Server [DATE] 5:30pm-11:30pm (6h) [PERSON_NAME]" at bounding box center [532, 315] width 132 height 40
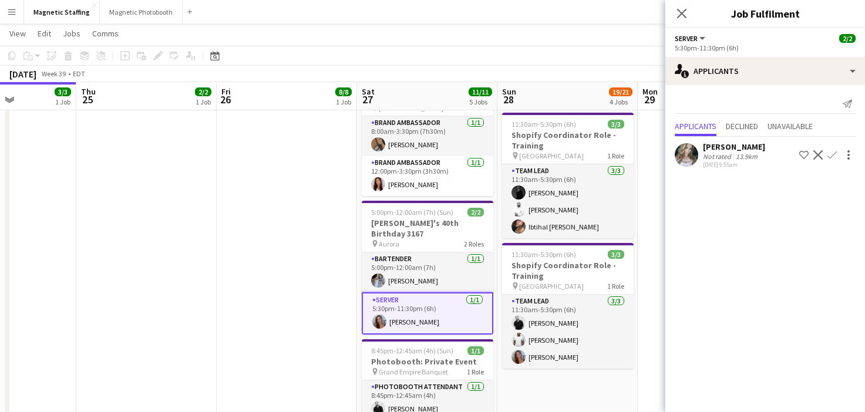
scroll to position [0, 451]
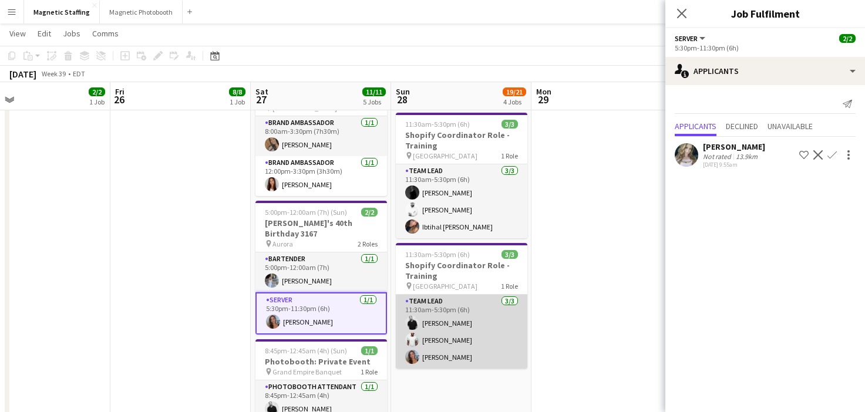
click at [458, 302] on app-card-role "Team Lead [DATE] 11:30am-5:30pm (6h) [PERSON_NAME] [PERSON_NAME] [PERSON_NAME]" at bounding box center [462, 332] width 132 height 74
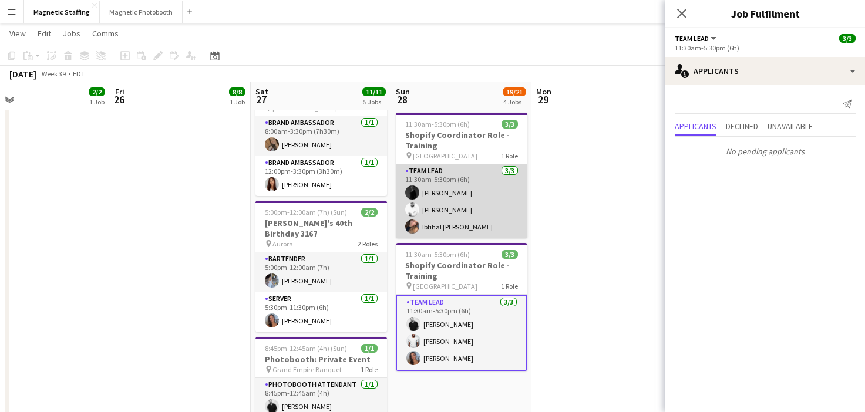
click at [464, 211] on app-card-role "Team Lead [DATE] 11:30am-5:30pm (6h) [PERSON_NAME] Zerhboub [PERSON_NAME] Ouzit…" at bounding box center [462, 201] width 132 height 74
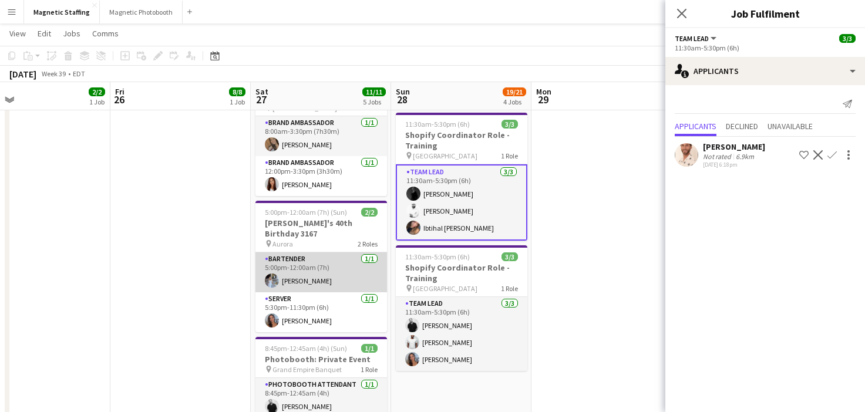
click at [314, 268] on app-card-role "Bartender [DATE] 5:00pm-12:00am (7h) [PERSON_NAME]" at bounding box center [321, 273] width 132 height 40
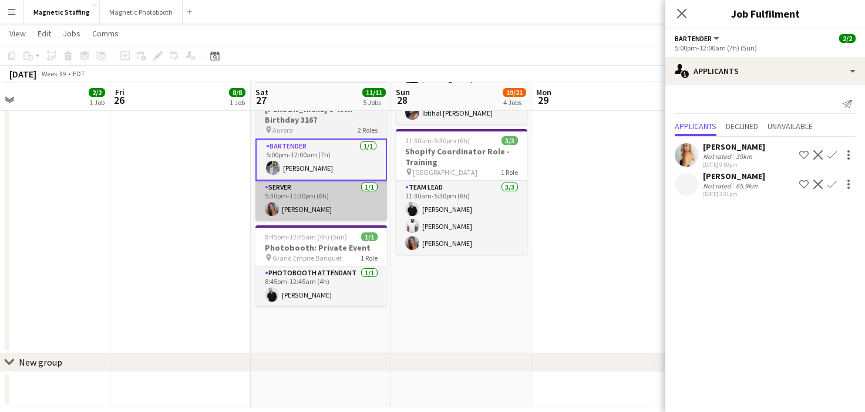
scroll to position [437, 0]
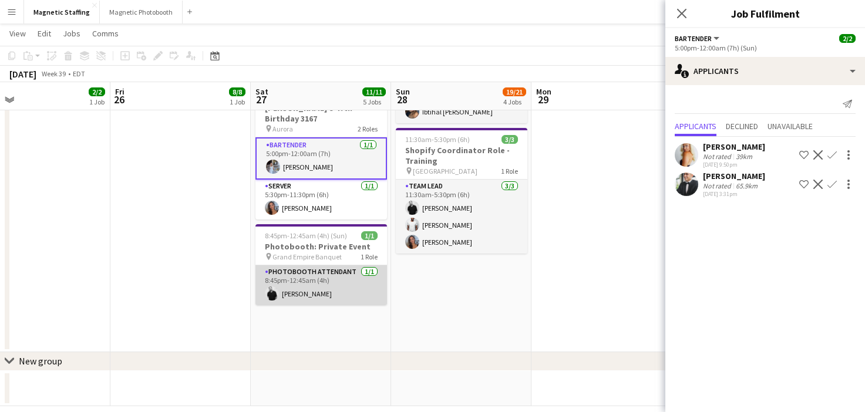
click at [310, 287] on app-card-role "Photobooth Attendant [DATE] 8:45pm-12:45am (4h) [PERSON_NAME]" at bounding box center [321, 285] width 132 height 40
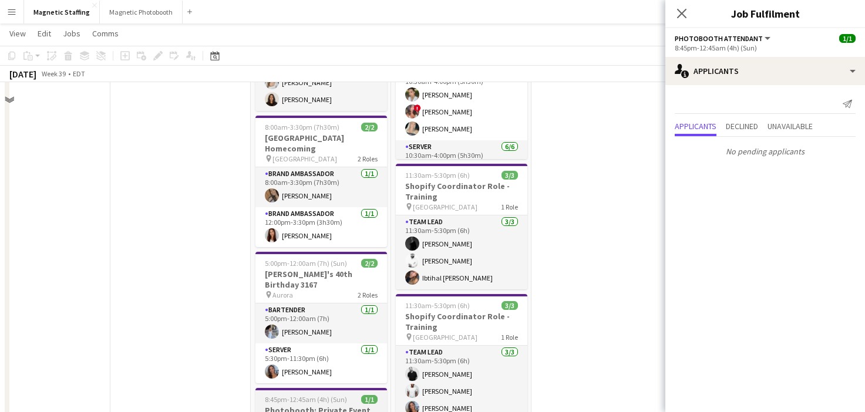
scroll to position [0, 0]
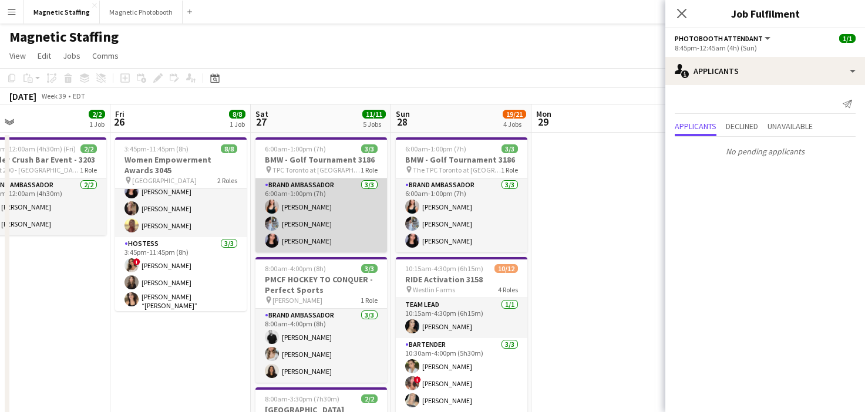
click at [335, 220] on app-card-role "Brand Ambassador [DATE] 6:00am-1:00pm (7h) [PERSON_NAME] [PERSON_NAME] [PERSON_…" at bounding box center [321, 216] width 132 height 74
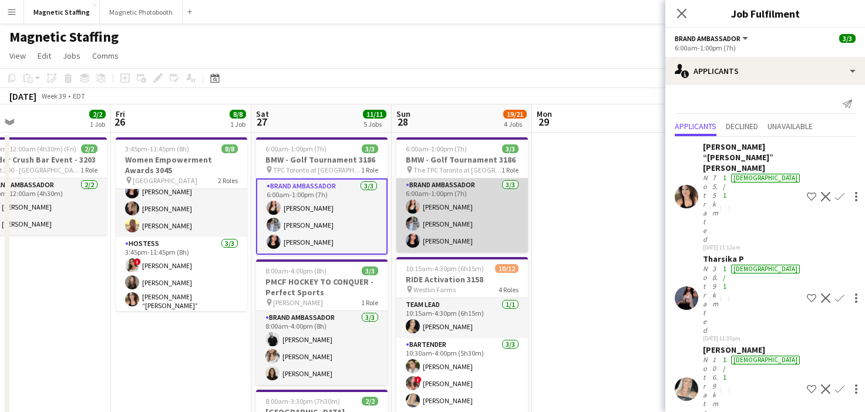
click at [462, 215] on app-card-role "Brand Ambassador [DATE] 6:00am-1:00pm (7h) [PERSON_NAME] [PERSON_NAME] [PERSON_…" at bounding box center [462, 216] width 132 height 74
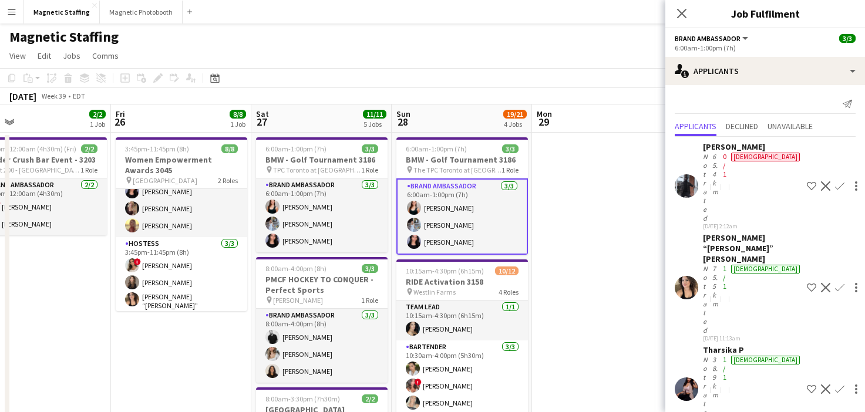
click at [680, 18] on icon "Close pop-in" at bounding box center [681, 13] width 9 height 9
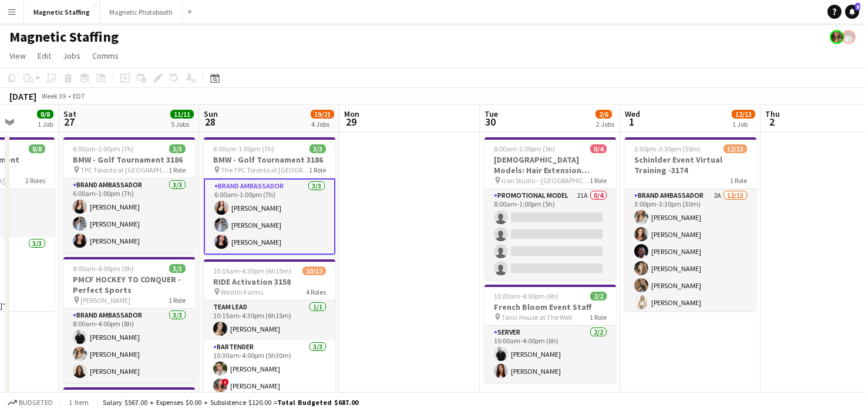
scroll to position [0, 497]
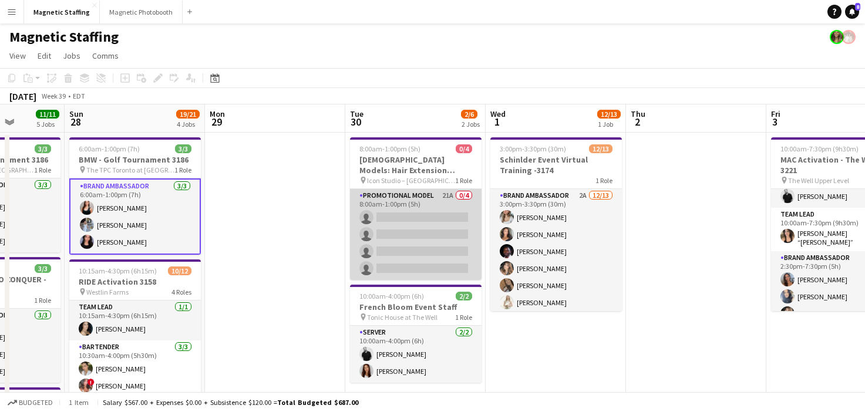
click at [435, 204] on app-card-role "Promotional Model 21A 0/4 8:00am-1:00pm (5h) single-neutral-actions single-neut…" at bounding box center [416, 234] width 132 height 91
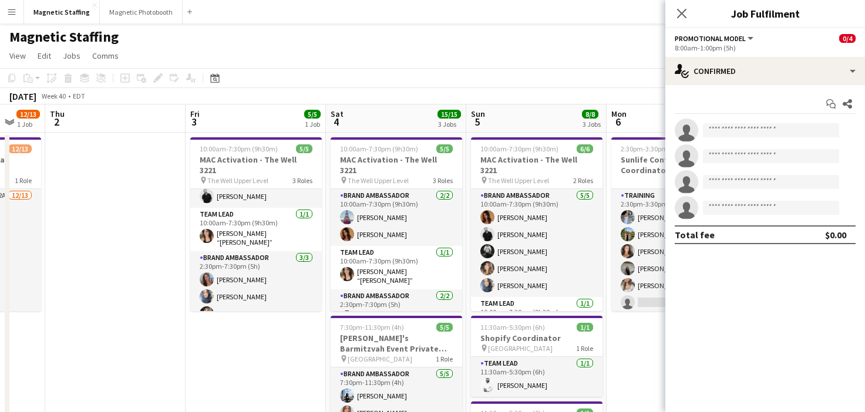
scroll to position [0, 571]
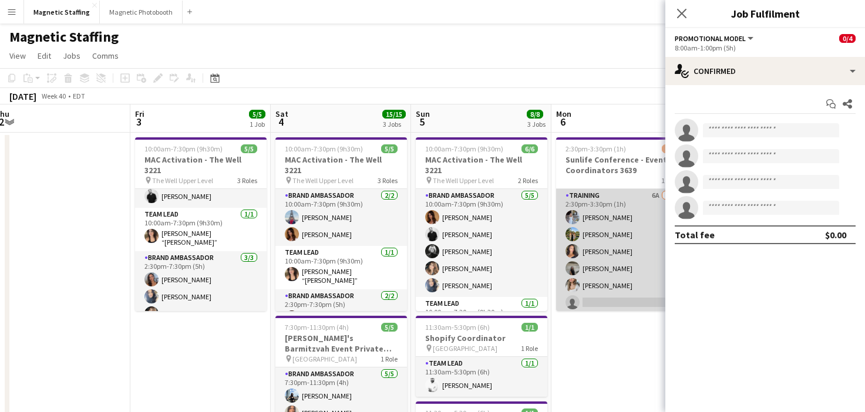
click at [608, 257] on app-card-role "Training 6A [DATE] 2:30pm-3:30pm (1h) [PERSON_NAME] [PERSON_NAME] [PERSON_NAME]…" at bounding box center [622, 251] width 132 height 125
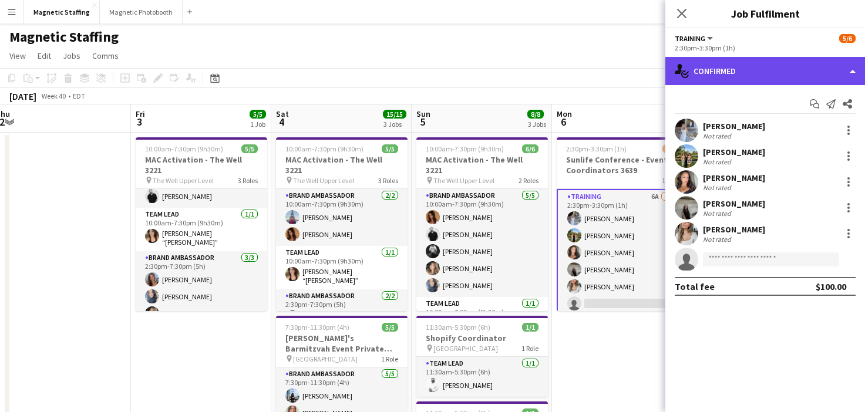
click at [764, 77] on div "single-neutral-actions-check-2 Confirmed" at bounding box center [765, 71] width 200 height 28
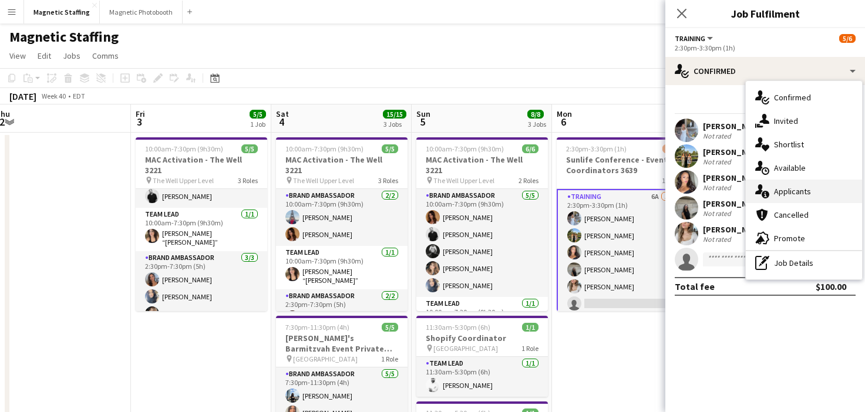
click at [769, 184] on div "single-neutral-actions-information Applicants" at bounding box center [804, 191] width 116 height 23
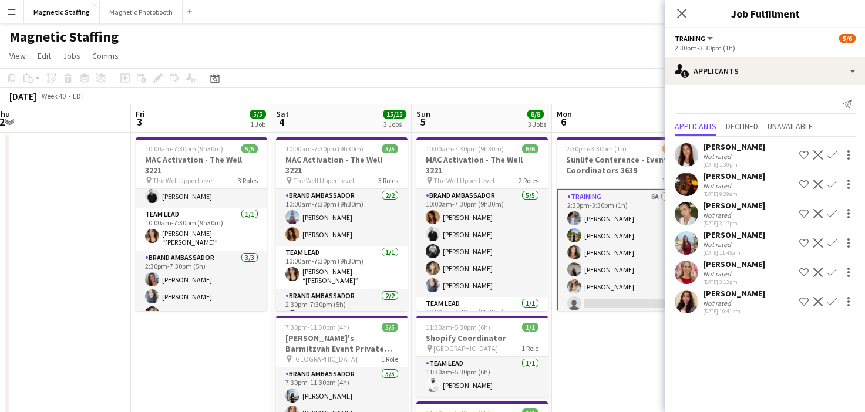
click at [11, 14] on app-icon "Menu" at bounding box center [11, 11] width 9 height 9
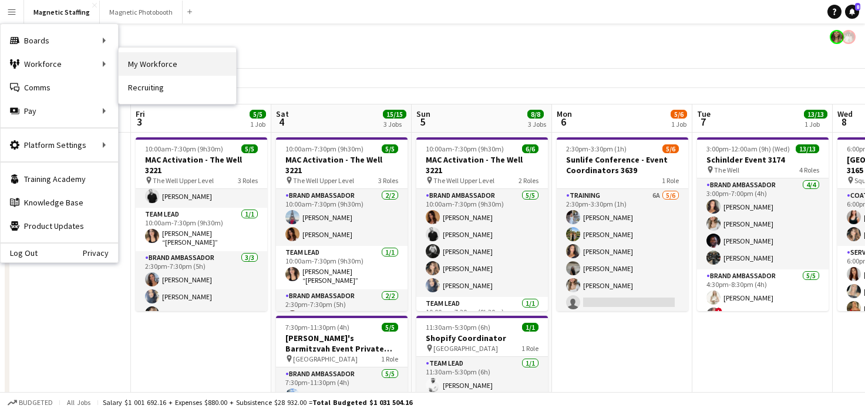
click at [153, 60] on link "My Workforce" at bounding box center [177, 63] width 117 height 23
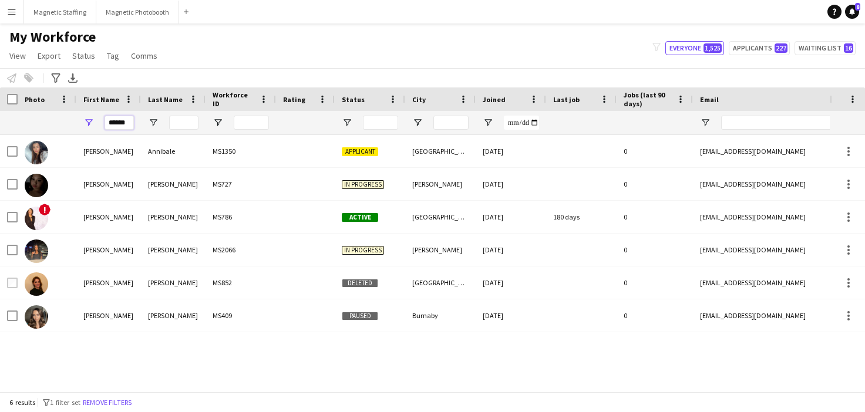
drag, startPoint x: 127, startPoint y: 125, endPoint x: 59, endPoint y: 123, distance: 68.2
click at [63, 124] on div "******" at bounding box center [636, 122] width 1273 height 23
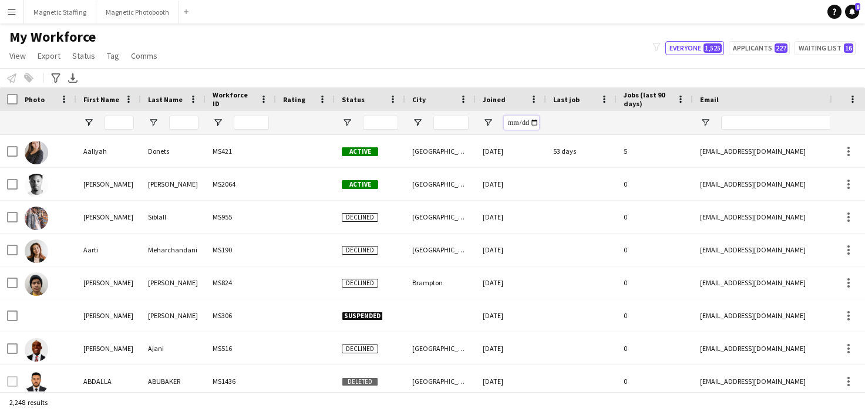
click at [535, 126] on input "Joined Filter Input" at bounding box center [521, 123] width 35 height 14
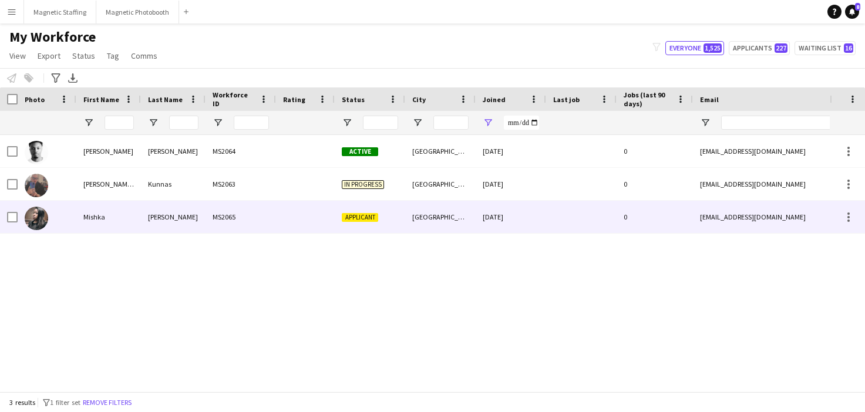
click at [449, 226] on div "[GEOGRAPHIC_DATA]" at bounding box center [440, 217] width 70 height 32
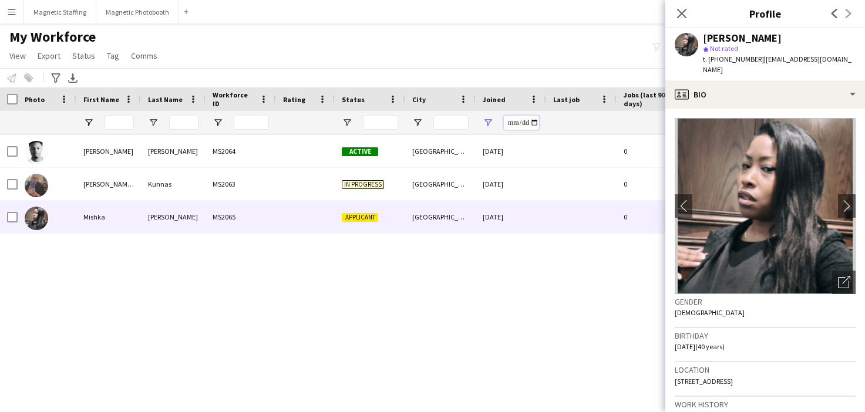
click at [533, 117] on input "**********" at bounding box center [521, 123] width 35 height 14
click at [534, 122] on input "**********" at bounding box center [521, 123] width 35 height 14
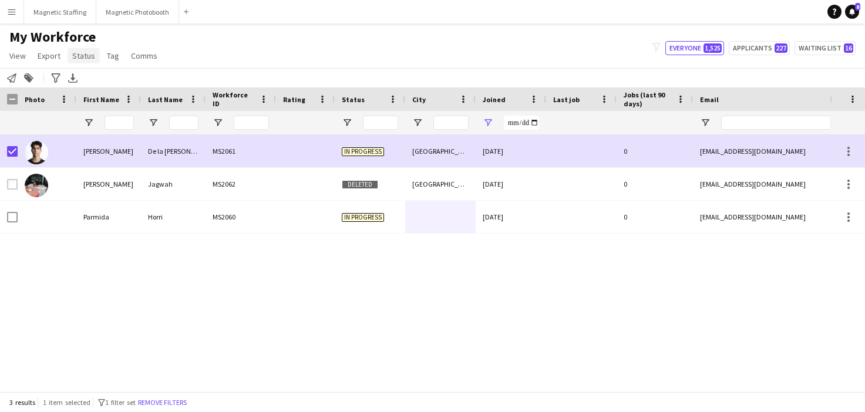
click at [86, 57] on span "Status" at bounding box center [83, 56] width 23 height 11
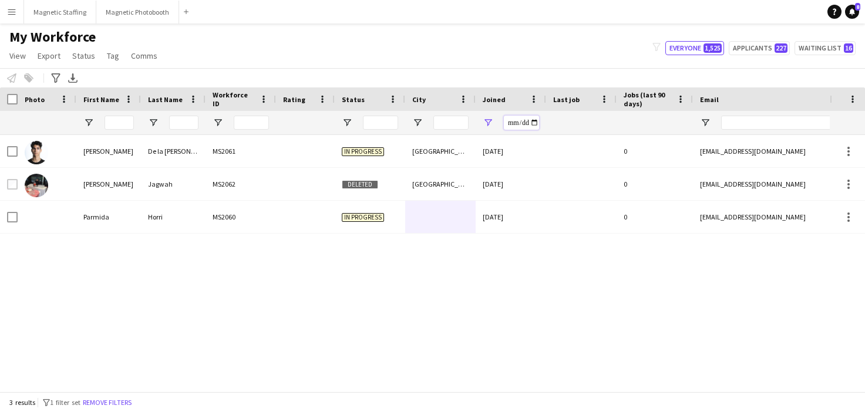
click at [532, 126] on input "**********" at bounding box center [521, 123] width 35 height 14
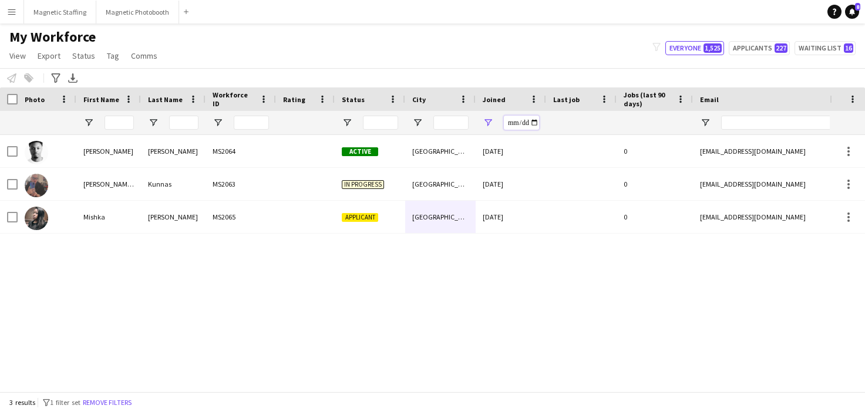
click at [535, 120] on input "**********" at bounding box center [521, 123] width 35 height 14
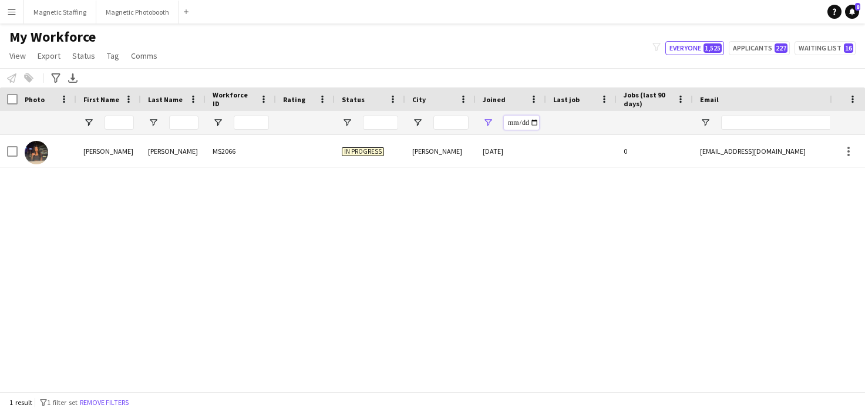
click at [537, 120] on input "**********" at bounding box center [521, 123] width 35 height 14
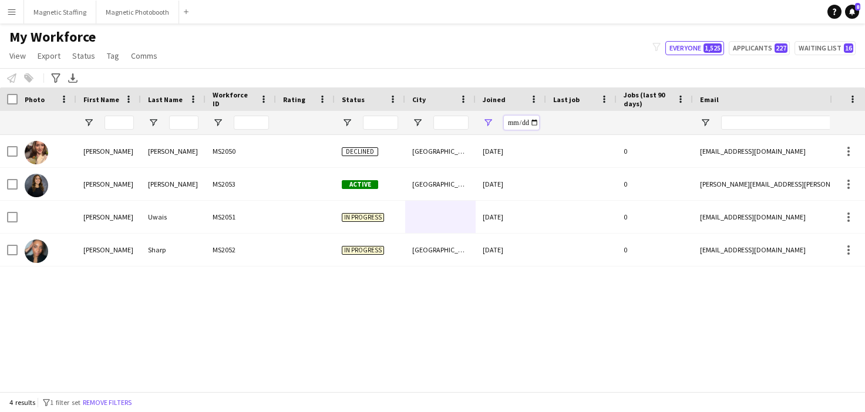
click at [537, 121] on input "**********" at bounding box center [521, 123] width 35 height 14
type input "**********"
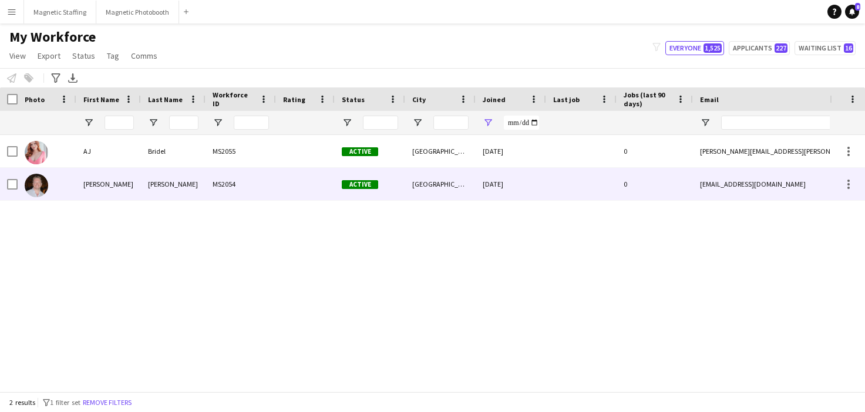
click at [433, 189] on div "[GEOGRAPHIC_DATA]" at bounding box center [440, 184] width 70 height 32
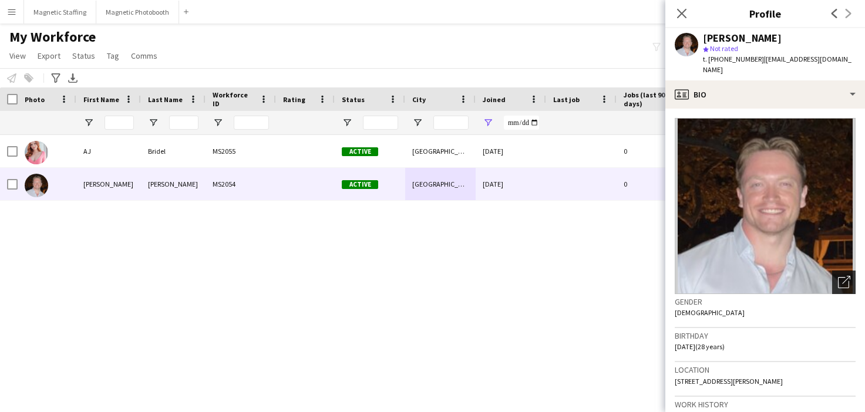
click at [838, 277] on icon at bounding box center [843, 282] width 11 height 11
